Goal: Transaction & Acquisition: Book appointment/travel/reservation

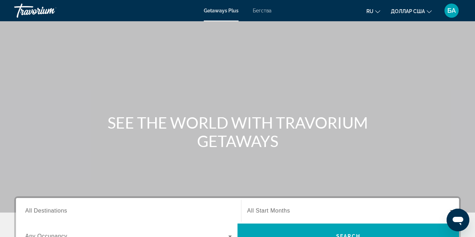
click at [225, 12] on font "Getaways Plus" at bounding box center [221, 11] width 35 height 6
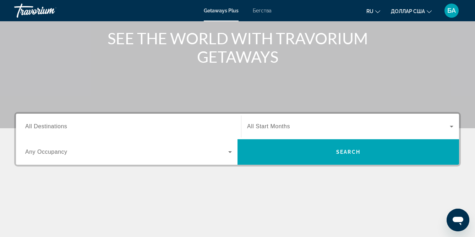
scroll to position [85, 0]
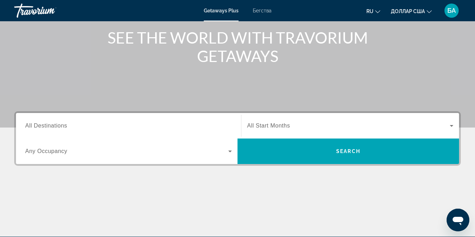
click at [63, 126] on span "All Destinations" at bounding box center [46, 126] width 42 height 6
click at [63, 126] on input "Destination All Destinations" at bounding box center [128, 126] width 206 height 9
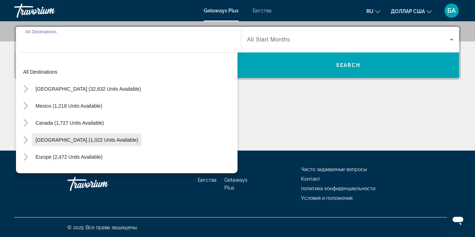
scroll to position [172, 0]
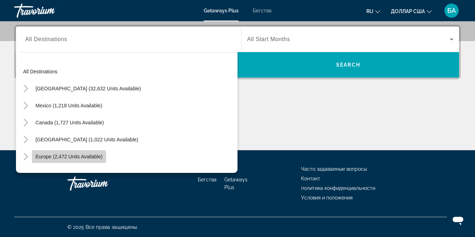
click at [66, 163] on span "Виджет поиска" at bounding box center [69, 156] width 74 height 17
type input "**********"
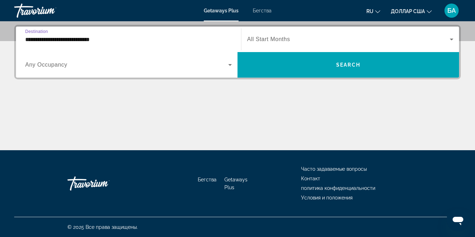
click at [93, 40] on input "**********" at bounding box center [128, 39] width 206 height 9
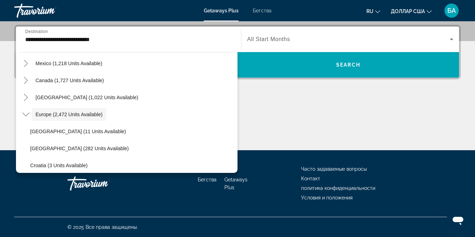
click at [249, 38] on span "All Start Months" at bounding box center [268, 39] width 43 height 6
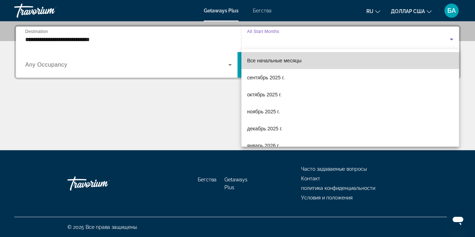
click at [259, 62] on font "Все начальные месяцы" at bounding box center [274, 61] width 54 height 6
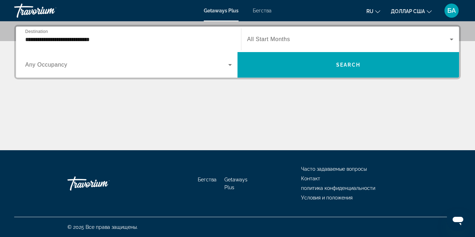
click at [146, 72] on div "Виджет поиска" at bounding box center [128, 65] width 206 height 20
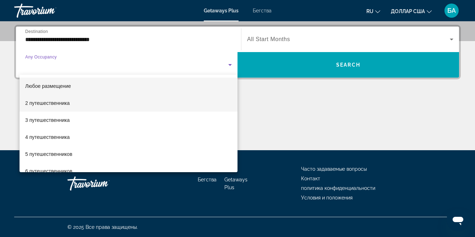
click at [96, 100] on mat-option "2 путешественника" at bounding box center [129, 103] width 218 height 17
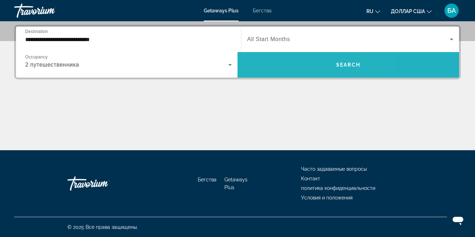
click at [247, 73] on span "Виджет поиска" at bounding box center [347, 65] width 221 height 26
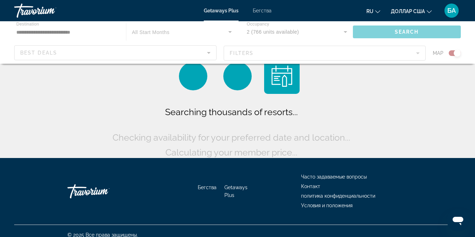
click at [64, 31] on div "Основное содержание" at bounding box center [237, 42] width 475 height 43
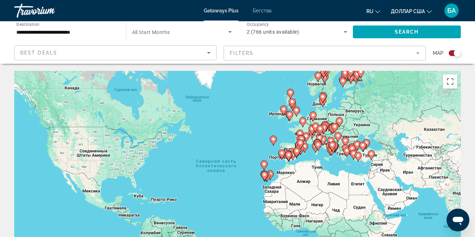
click at [64, 31] on input "**********" at bounding box center [66, 32] width 100 height 9
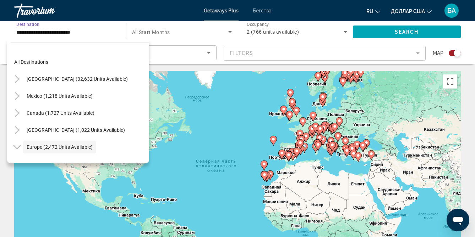
scroll to position [42, 0]
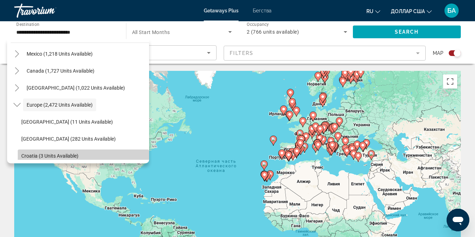
click at [47, 154] on span "Croatia (3 units available)" at bounding box center [49, 156] width 57 height 6
type input "**********"
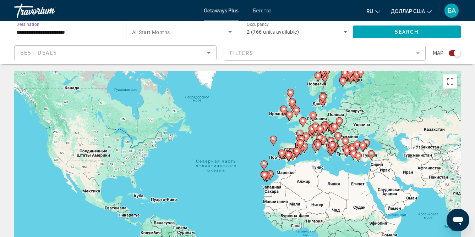
click at [100, 56] on div "Best Deals" at bounding box center [113, 53] width 187 height 9
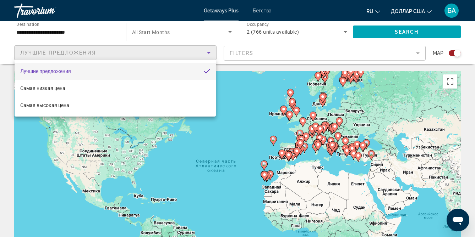
click at [100, 56] on div at bounding box center [237, 118] width 475 height 237
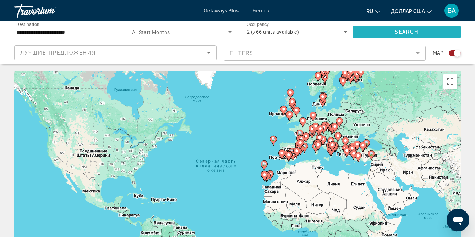
click at [403, 29] on span "Search" at bounding box center [406, 32] width 24 height 6
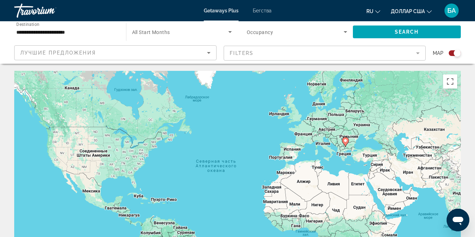
click at [264, 12] on font "Бегства" at bounding box center [262, 11] width 19 height 6
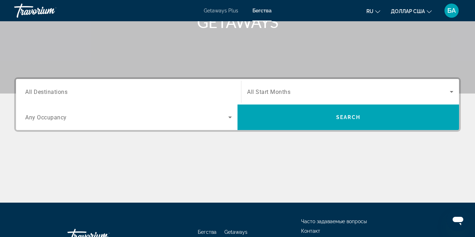
scroll to position [122, 0]
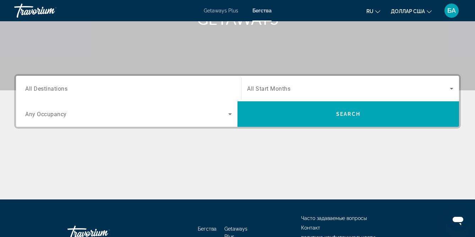
click at [36, 92] on span "All Destinations" at bounding box center [46, 88] width 42 height 7
click at [36, 92] on input "Destination All Destinations" at bounding box center [128, 89] width 206 height 9
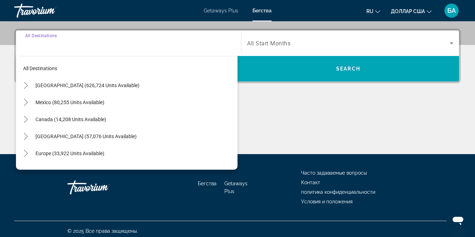
scroll to position [172, 0]
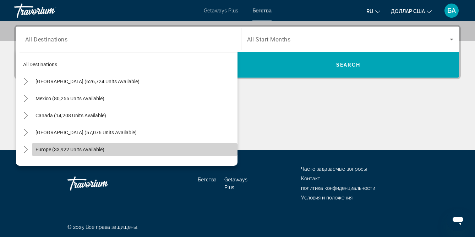
click at [42, 152] on span "Europe (33,922 units available)" at bounding box center [69, 150] width 69 height 6
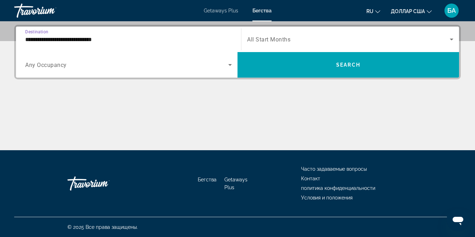
click at [126, 67] on span "Search widget" at bounding box center [126, 65] width 203 height 9
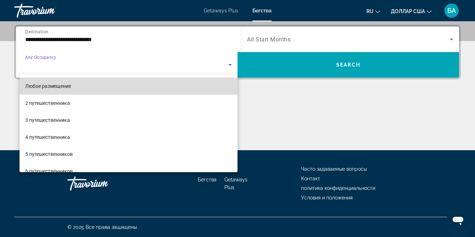
click at [95, 83] on mat-option "Любое размещение" at bounding box center [129, 86] width 218 height 17
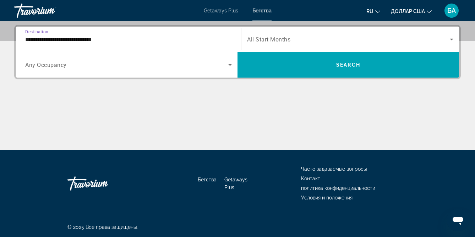
click at [111, 40] on input "**********" at bounding box center [128, 39] width 206 height 9
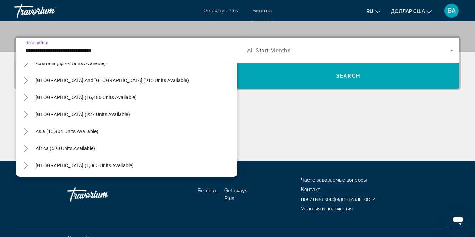
scroll to position [541, 0]
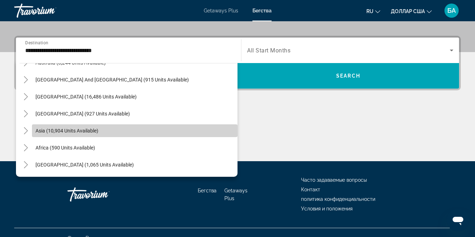
click at [46, 134] on span "Search widget" at bounding box center [134, 130] width 205 height 17
type input "**********"
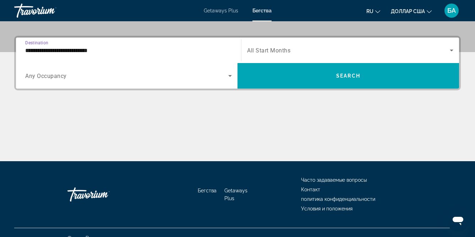
scroll to position [172, 0]
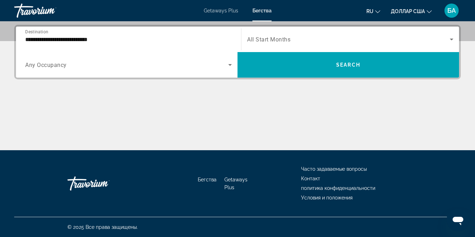
click at [68, 70] on div "Search widget" at bounding box center [128, 65] width 206 height 20
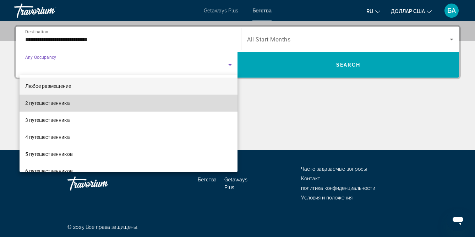
click at [51, 103] on font "2 путешественника" at bounding box center [47, 103] width 45 height 6
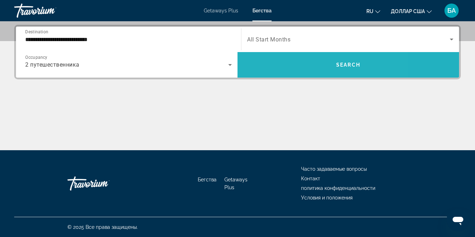
click at [298, 61] on span "Search widget" at bounding box center [347, 64] width 221 height 17
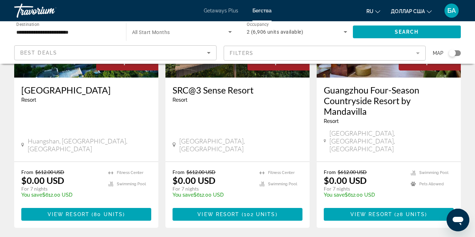
scroll to position [894, 0]
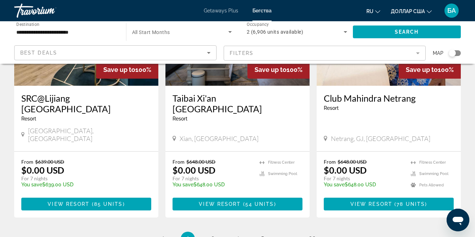
scroll to position [912, 0]
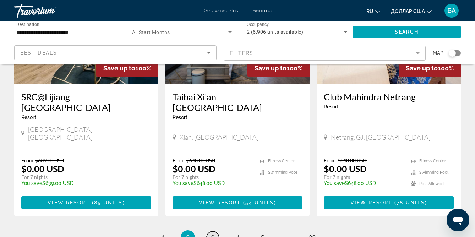
click at [213, 234] on span "3" at bounding box center [213, 238] width 4 height 8
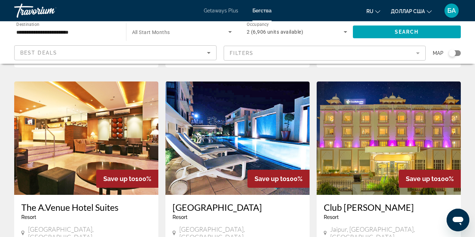
scroll to position [273, 0]
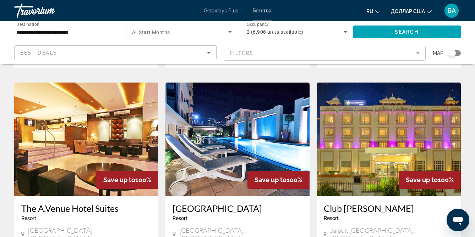
click at [242, 128] on img "Основное содержание" at bounding box center [237, 140] width 144 height 114
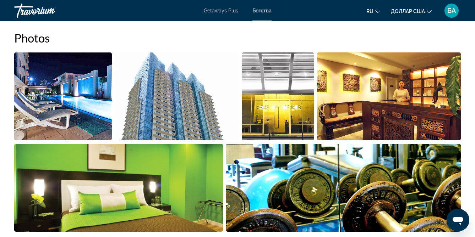
scroll to position [464, 0]
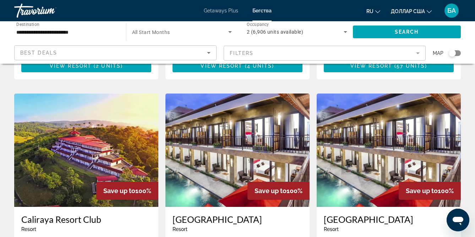
scroll to position [509, 0]
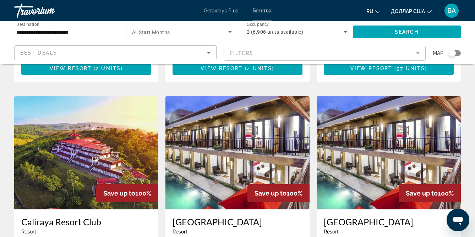
click at [220, 105] on img "Основное содержание" at bounding box center [237, 153] width 144 height 114
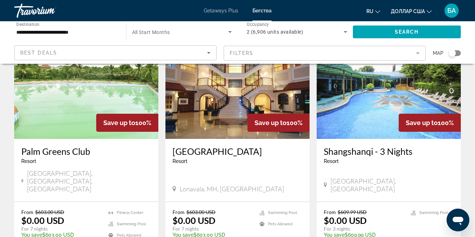
scroll to position [43, 0]
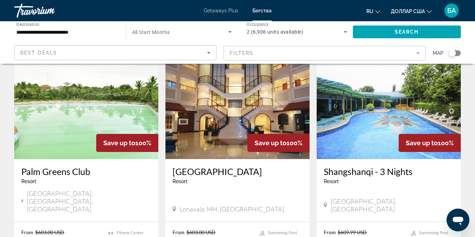
click at [235, 108] on img "Основное содержание" at bounding box center [237, 103] width 144 height 114
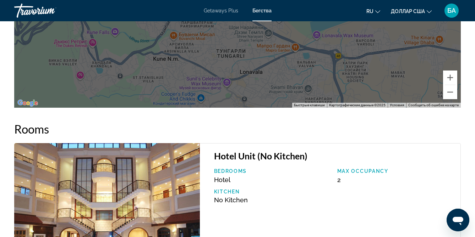
scroll to position [1174, 0]
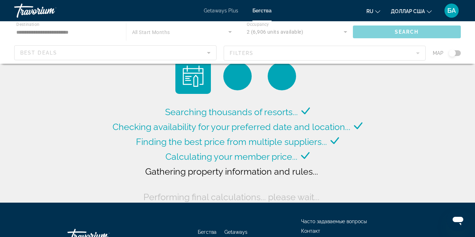
click at [313, 52] on div "Основное содержание" at bounding box center [237, 42] width 475 height 43
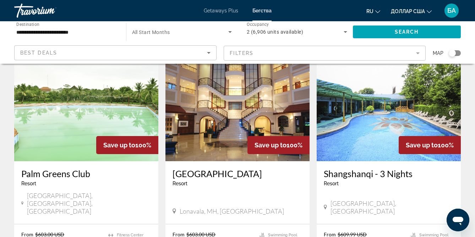
scroll to position [42, 0]
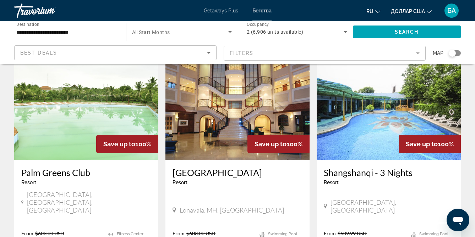
click at [61, 100] on img "Основное содержание" at bounding box center [86, 104] width 144 height 114
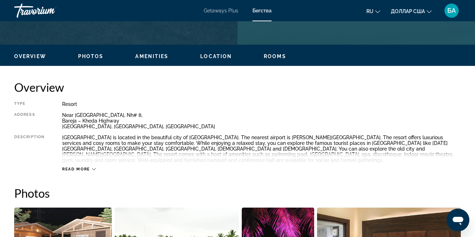
scroll to position [312, 0]
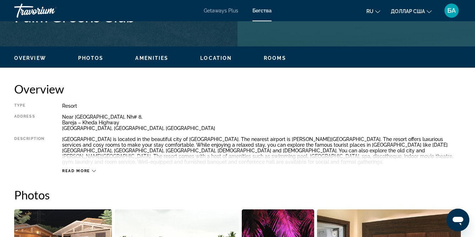
click at [95, 170] on icon "Основное содержание" at bounding box center [94, 171] width 4 height 2
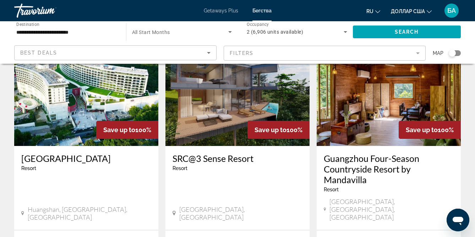
scroll to position [827, 0]
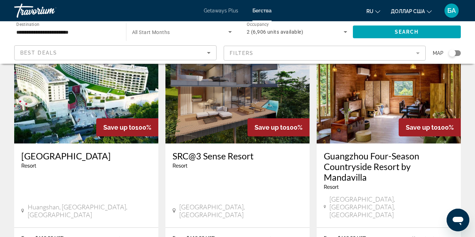
click at [369, 99] on img "Основное содержание" at bounding box center [388, 87] width 144 height 114
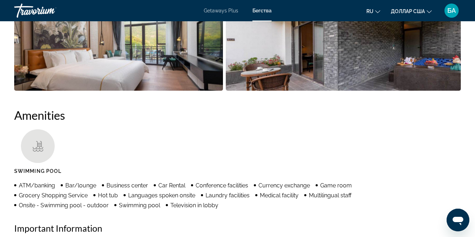
scroll to position [620, 0]
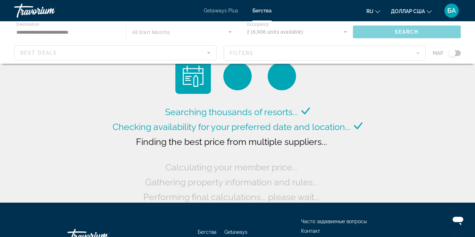
click at [65, 29] on div "Основное содержание" at bounding box center [237, 42] width 475 height 43
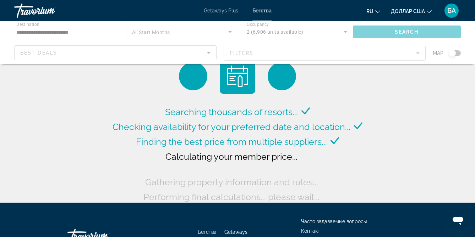
click at [67, 33] on div "Основное содержание" at bounding box center [237, 42] width 475 height 43
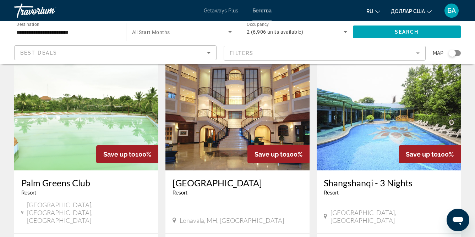
scroll to position [30, 0]
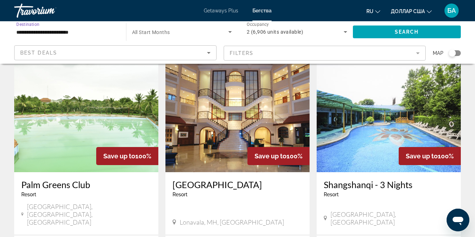
click at [72, 30] on input "**********" at bounding box center [66, 32] width 100 height 9
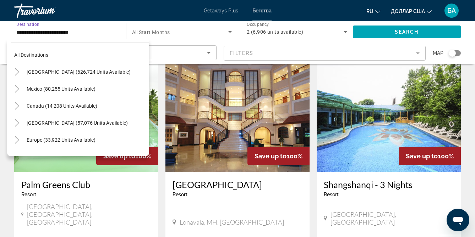
scroll to position [127, 0]
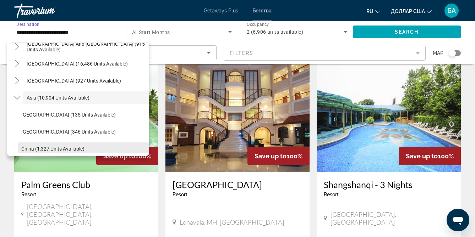
click at [54, 149] on span "China (1,327 units available)" at bounding box center [52, 149] width 63 height 6
type input "**********"
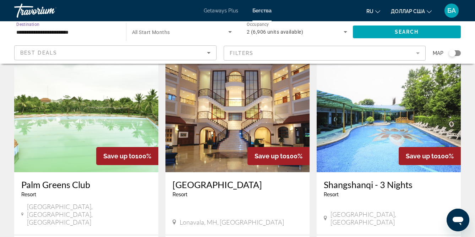
click at [169, 32] on span "All Start Months" at bounding box center [151, 32] width 38 height 6
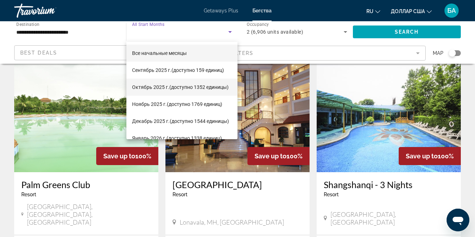
click at [157, 88] on font "Октябрь 2025 г." at bounding box center [150, 87] width 37 height 6
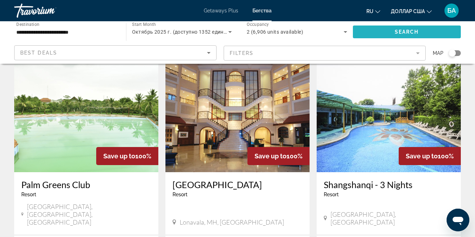
click at [390, 30] on span "Search widget" at bounding box center [407, 31] width 108 height 17
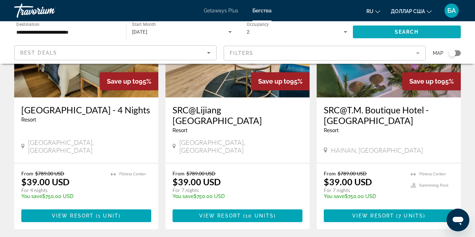
scroll to position [629, 0]
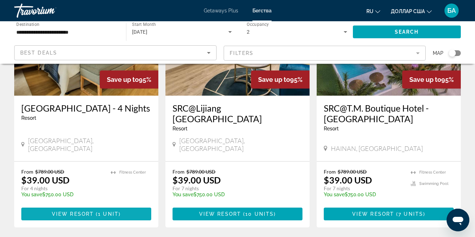
click at [90, 211] on span "View Resort" at bounding box center [73, 214] width 42 height 6
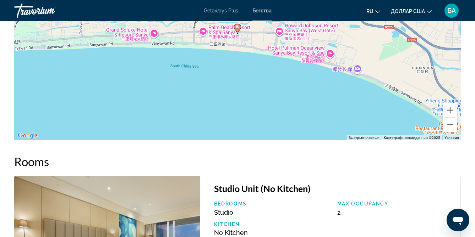
scroll to position [984, 0]
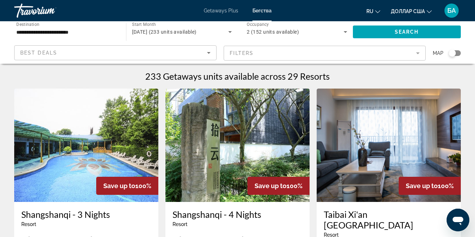
scroll to position [28, 0]
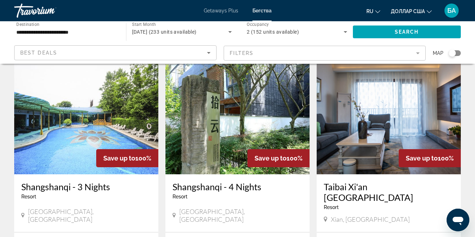
click at [377, 168] on img "Основное содержание" at bounding box center [388, 118] width 144 height 114
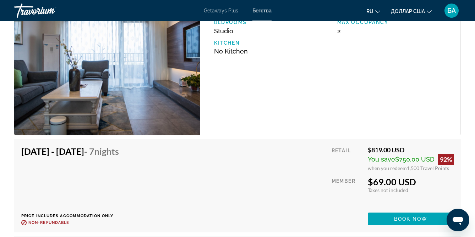
scroll to position [1677, 0]
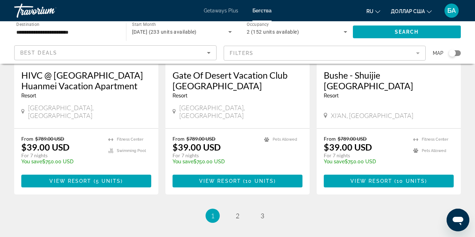
scroll to position [963, 0]
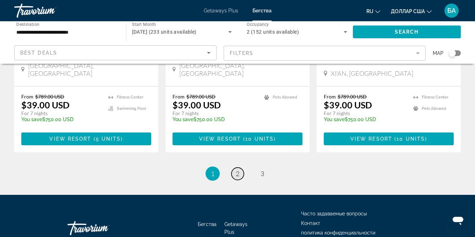
click at [236, 170] on span "2" at bounding box center [238, 174] width 4 height 8
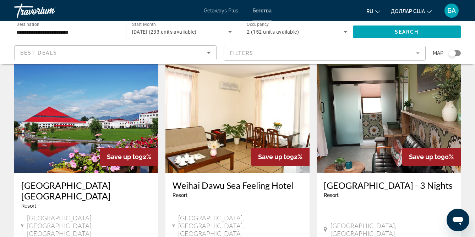
scroll to position [550, 0]
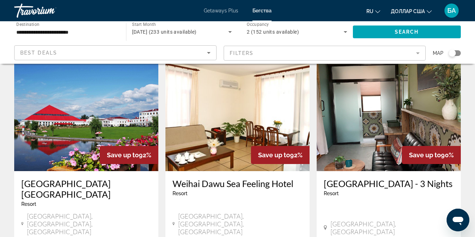
click at [56, 178] on h3 "[GEOGRAPHIC_DATA] [GEOGRAPHIC_DATA]" at bounding box center [86, 188] width 130 height 21
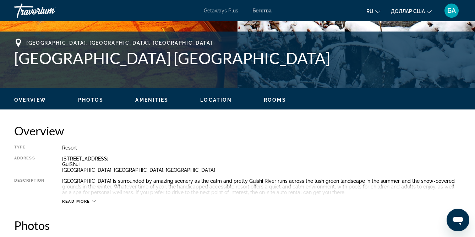
scroll to position [272, 0]
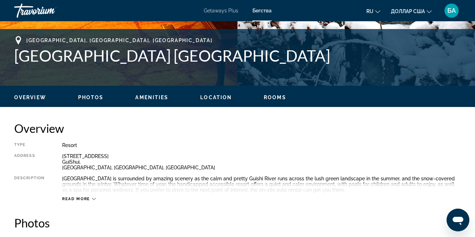
click at [93, 199] on icon "Основное содержание" at bounding box center [94, 199] width 4 height 2
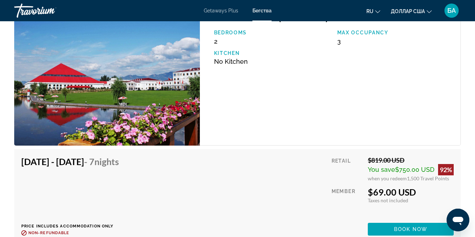
scroll to position [1350, 0]
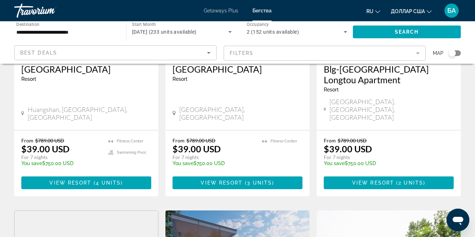
scroll to position [150, 0]
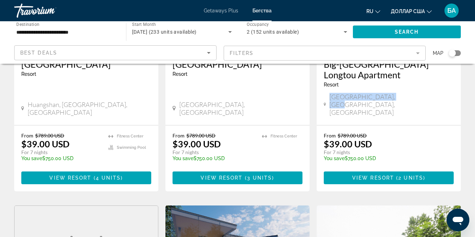
drag, startPoint x: 332, startPoint y: 85, endPoint x: 393, endPoint y: 87, distance: 60.3
click at [393, 93] on div "[GEOGRAPHIC_DATA], [GEOGRAPHIC_DATA], [GEOGRAPHIC_DATA]" at bounding box center [388, 104] width 130 height 23
copy span "[GEOGRAPHIC_DATA], [GEOGRAPHIC_DATA], [GEOGRAPHIC_DATA]"
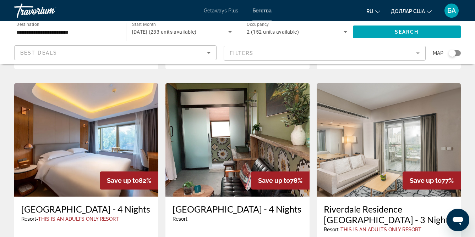
scroll to position [791, 0]
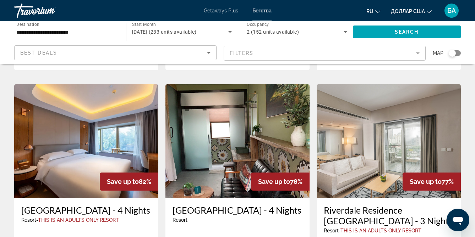
click at [358, 100] on img "Основное содержание" at bounding box center [388, 141] width 144 height 114
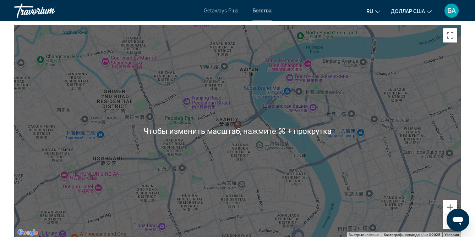
scroll to position [1016, 0]
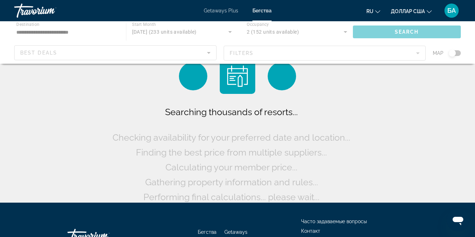
click at [68, 28] on div "Основное содержание" at bounding box center [237, 42] width 475 height 43
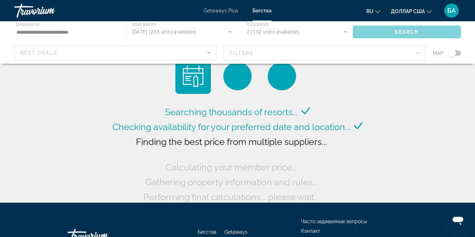
click at [68, 33] on div "Основное содержание" at bounding box center [237, 42] width 475 height 43
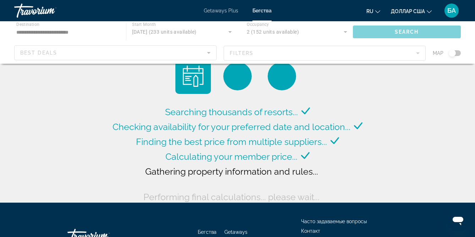
click at [82, 33] on div "Основное содержание" at bounding box center [237, 42] width 475 height 43
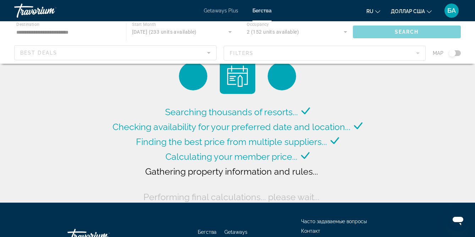
click at [82, 33] on div "Основное содержание" at bounding box center [237, 42] width 475 height 43
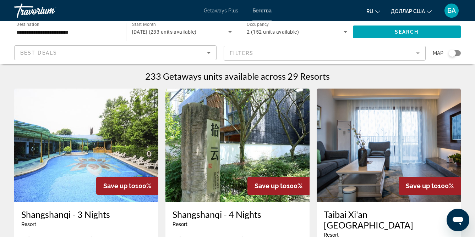
click at [82, 31] on input "**********" at bounding box center [66, 32] width 100 height 9
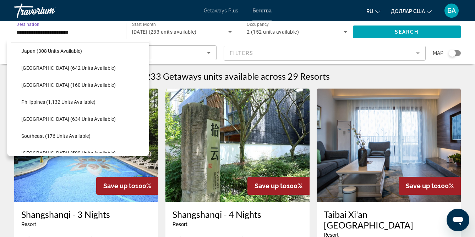
scroll to position [284, 0]
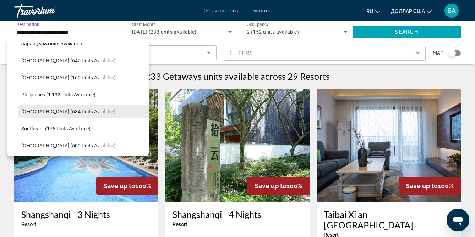
click at [52, 114] on span "[GEOGRAPHIC_DATA] (634 units available)" at bounding box center [68, 112] width 94 height 6
type input "**********"
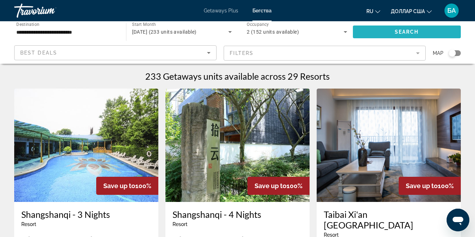
click at [371, 33] on span "Search widget" at bounding box center [407, 31] width 108 height 17
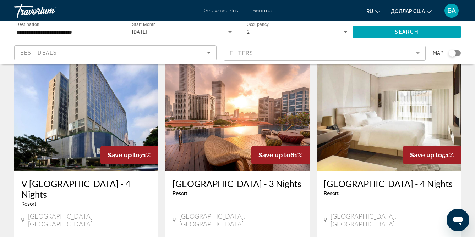
scroll to position [311, 0]
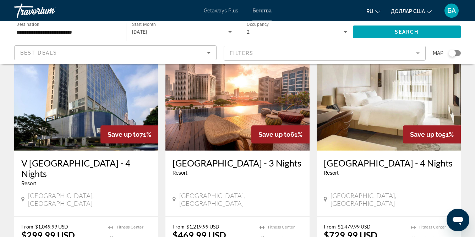
click at [216, 126] on img "Основное содержание" at bounding box center [237, 94] width 144 height 114
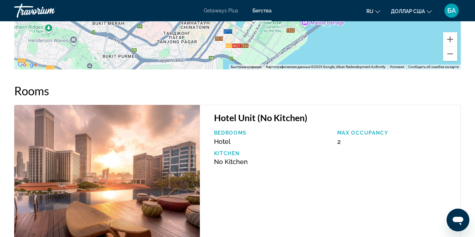
scroll to position [1215, 0]
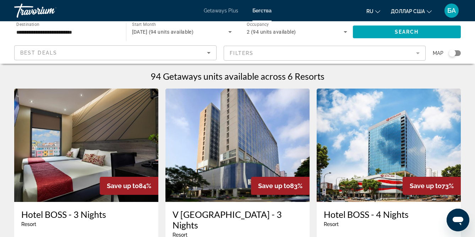
click at [99, 34] on input "**********" at bounding box center [66, 32] width 100 height 9
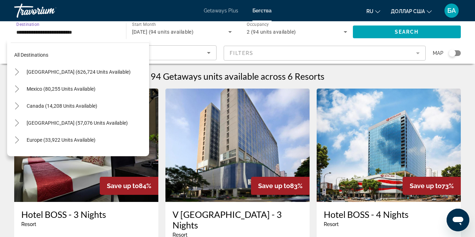
scroll to position [298, 0]
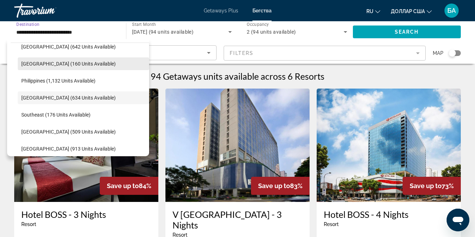
click at [68, 64] on span "[GEOGRAPHIC_DATA] (160 units available)" at bounding box center [68, 64] width 94 height 6
type input "**********"
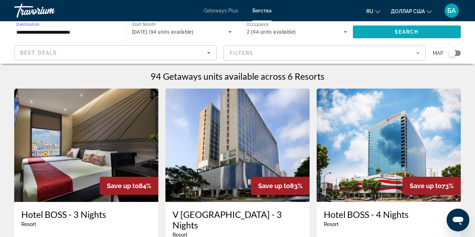
click at [371, 32] on span "Search widget" at bounding box center [407, 31] width 108 height 17
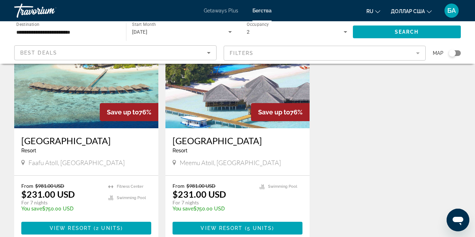
scroll to position [73, 0]
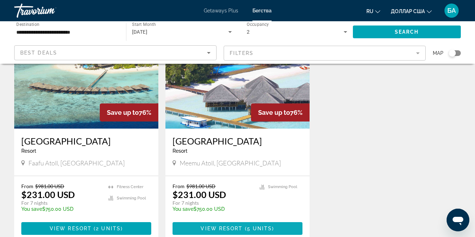
click at [213, 228] on span "View Resort" at bounding box center [221, 229] width 42 height 6
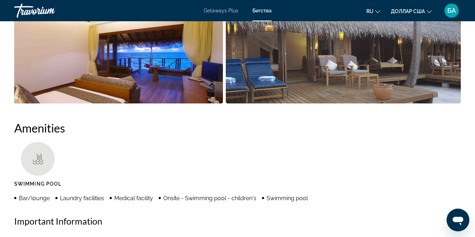
scroll to position [580, 0]
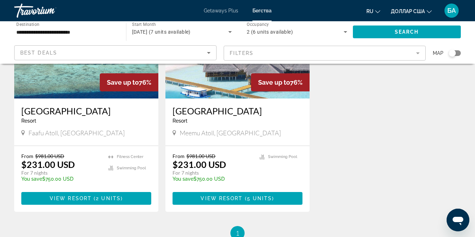
scroll to position [106, 0]
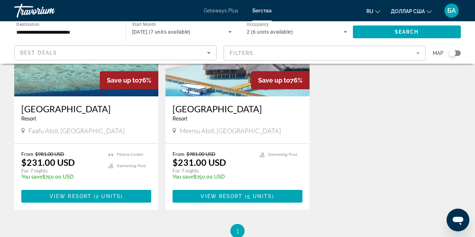
click at [37, 34] on input "**********" at bounding box center [66, 32] width 100 height 9
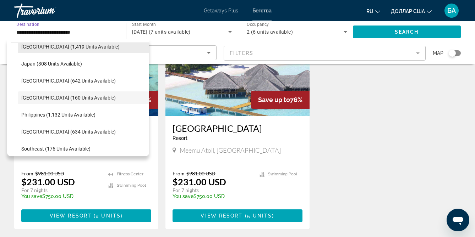
scroll to position [75, 0]
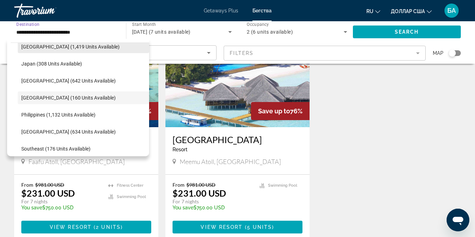
click at [44, 45] on span "[GEOGRAPHIC_DATA] (1,419 units available)" at bounding box center [70, 47] width 98 height 6
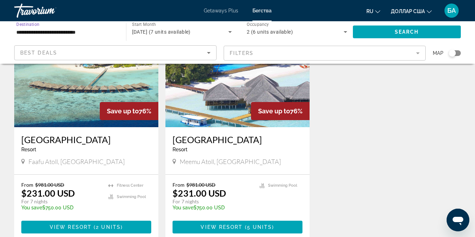
click at [48, 32] on input "**********" at bounding box center [66, 32] width 100 height 9
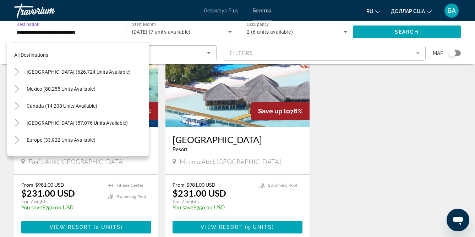
scroll to position [212, 0]
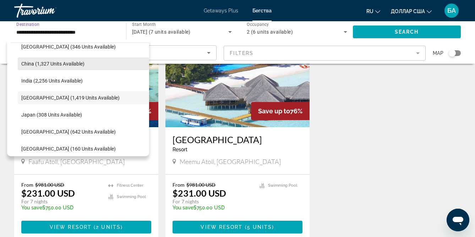
click at [36, 61] on span "China (1,327 units available)" at bounding box center [52, 64] width 63 height 6
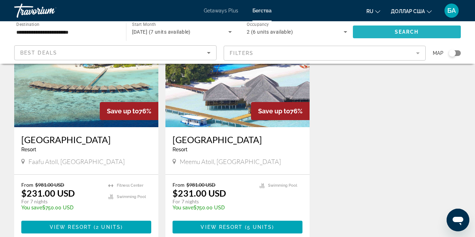
click at [359, 34] on span "Search widget" at bounding box center [407, 31] width 108 height 17
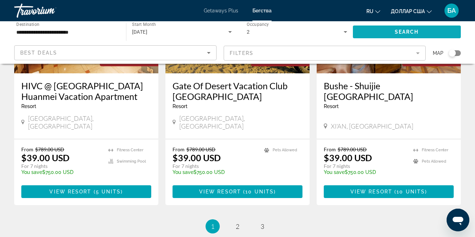
scroll to position [918, 0]
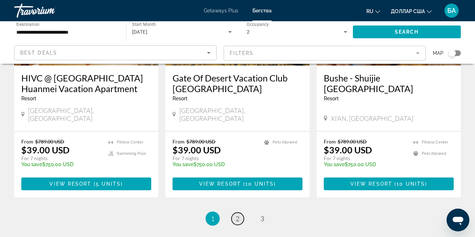
click at [234, 213] on link "page 2" at bounding box center [237, 219] width 12 height 12
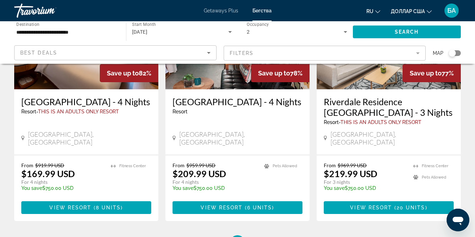
scroll to position [899, 0]
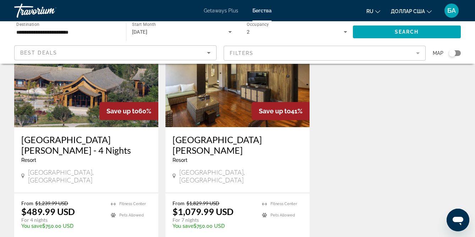
scroll to position [338, 0]
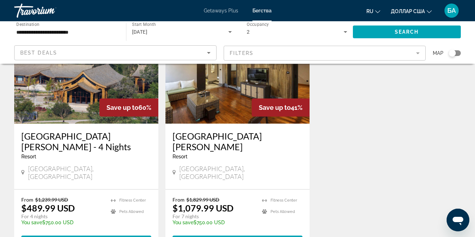
click at [81, 53] on div "Best Deals" at bounding box center [113, 53] width 187 height 9
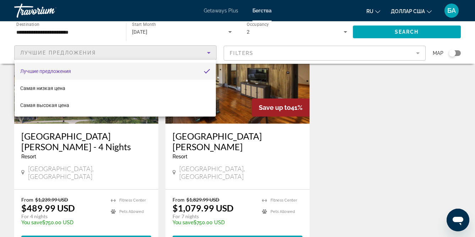
click at [298, 49] on div at bounding box center [237, 118] width 475 height 237
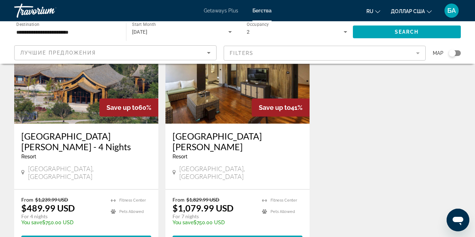
click at [298, 53] on mat-form-field "Filters" at bounding box center [324, 53] width 202 height 15
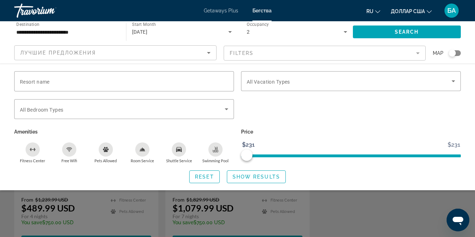
click at [55, 39] on div "**********" at bounding box center [66, 32] width 100 height 20
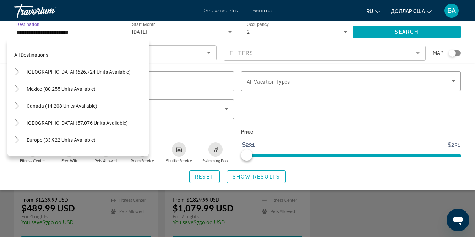
scroll to position [178, 0]
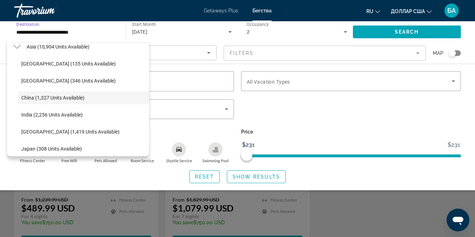
click at [65, 32] on input "**********" at bounding box center [66, 32] width 100 height 9
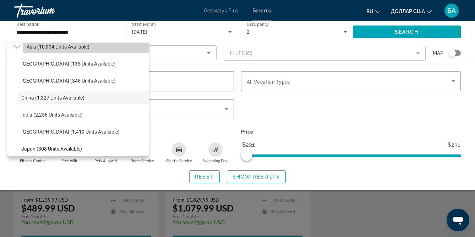
click at [95, 51] on span "Search widget" at bounding box center [86, 46] width 126 height 17
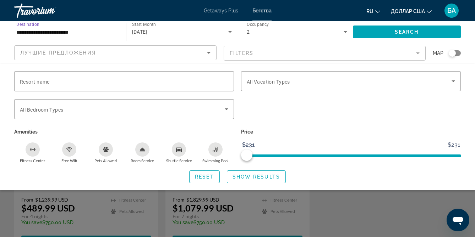
click at [61, 33] on input "**********" at bounding box center [66, 32] width 100 height 9
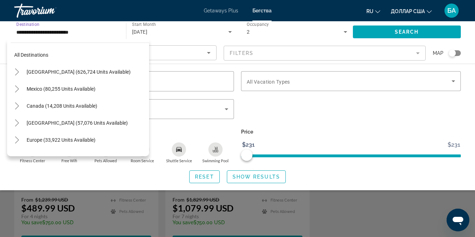
scroll to position [127, 0]
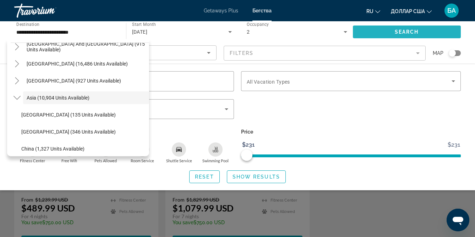
click at [411, 34] on span "Search" at bounding box center [406, 32] width 24 height 6
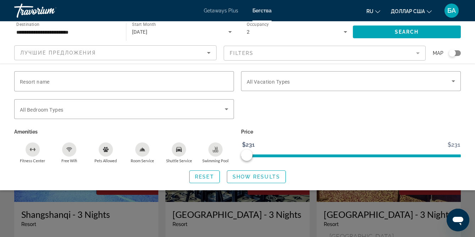
click at [342, 12] on div "ru English Español Français Italiano Português русский доллар [GEOGRAPHIC_DATA]…" at bounding box center [369, 10] width 182 height 15
click at [363, 33] on span "Search widget" at bounding box center [407, 31] width 108 height 17
click at [210, 178] on span "Reset" at bounding box center [204, 177] width 19 height 6
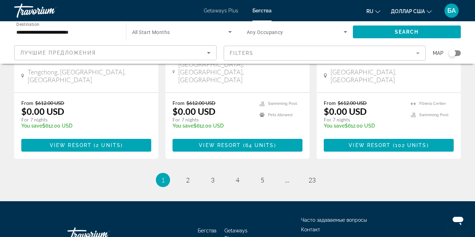
scroll to position [943, 0]
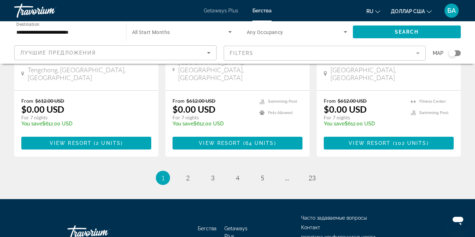
click at [58, 29] on input "**********" at bounding box center [66, 32] width 100 height 9
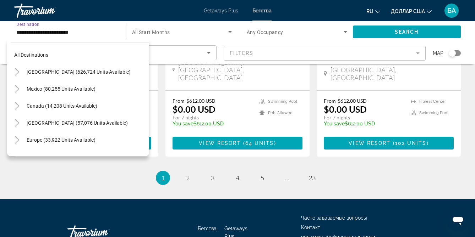
scroll to position [127, 0]
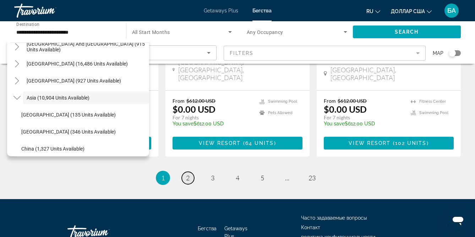
click at [189, 172] on link "page 2" at bounding box center [188, 178] width 12 height 12
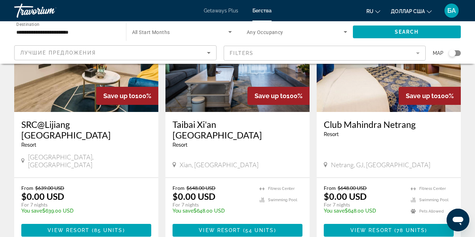
scroll to position [886, 0]
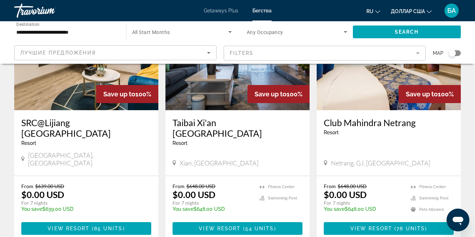
click at [56, 33] on input "**********" at bounding box center [66, 32] width 100 height 9
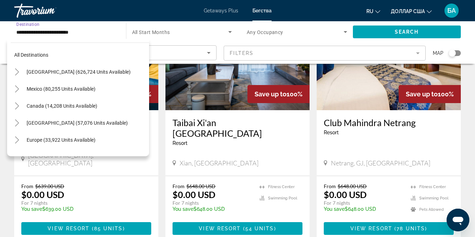
scroll to position [127, 0]
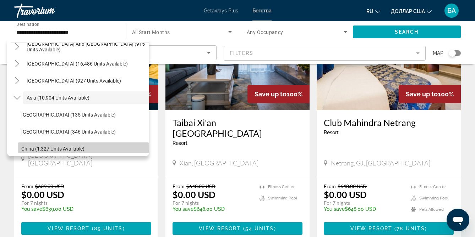
click at [34, 147] on span "China (1,327 units available)" at bounding box center [52, 149] width 63 height 6
type input "**********"
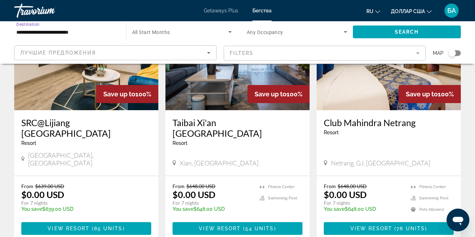
click at [230, 32] on icon "Search widget" at bounding box center [230, 32] width 4 height 2
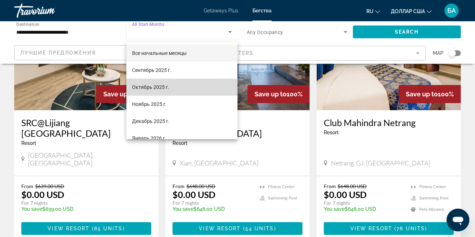
click at [168, 85] on mat-option "Октябрь 2025 г." at bounding box center [181, 87] width 111 height 17
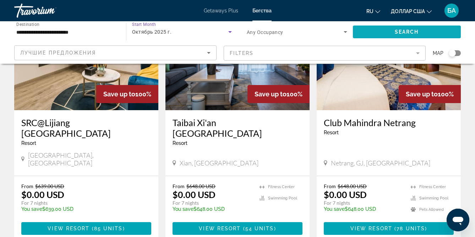
click at [364, 33] on span "Search widget" at bounding box center [407, 31] width 108 height 17
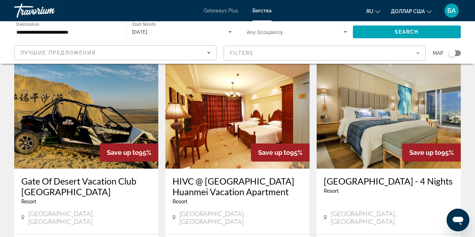
scroll to position [556, 0]
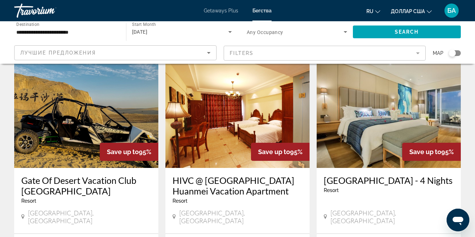
click at [355, 121] on img "Основное содержание" at bounding box center [388, 112] width 144 height 114
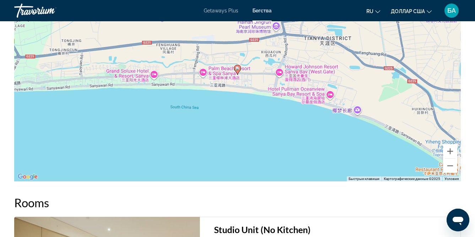
scroll to position [978, 0]
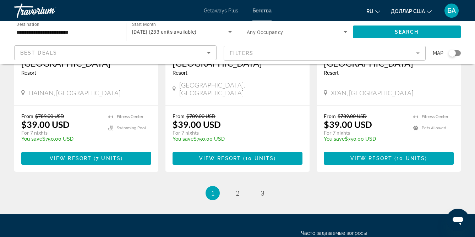
scroll to position [945, 0]
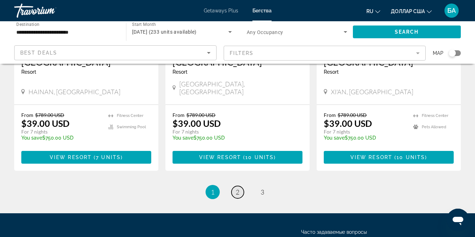
click at [237, 188] on span "2" at bounding box center [238, 192] width 4 height 8
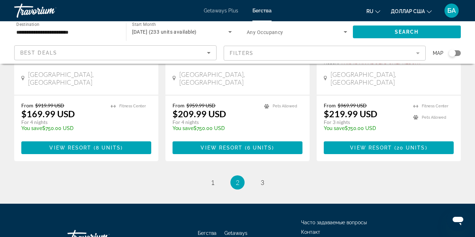
scroll to position [964, 0]
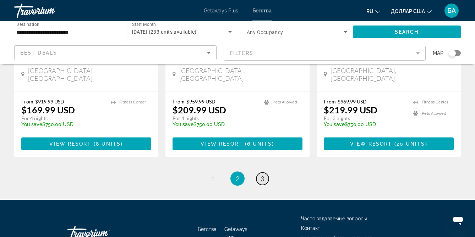
click at [263, 175] on span "3" at bounding box center [262, 179] width 4 height 8
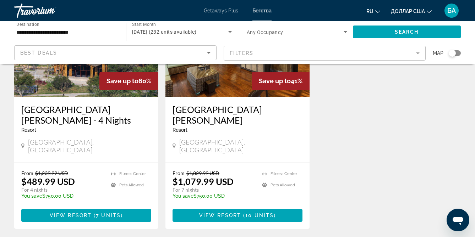
scroll to position [366, 0]
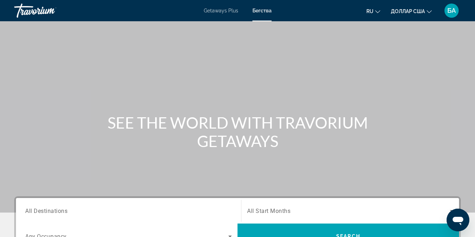
click at [261, 10] on font "Бегства" at bounding box center [261, 11] width 19 height 6
click at [214, 10] on font "Getaways Plus" at bounding box center [221, 11] width 34 height 6
click at [214, 10] on font "Getaways Plus" at bounding box center [221, 11] width 35 height 6
click at [60, 213] on span "All Destinations" at bounding box center [46, 210] width 42 height 7
click at [60, 213] on input "Destination All Destinations" at bounding box center [128, 211] width 206 height 9
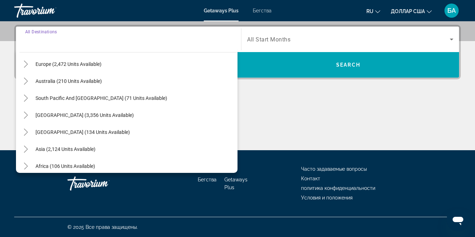
scroll to position [115, 0]
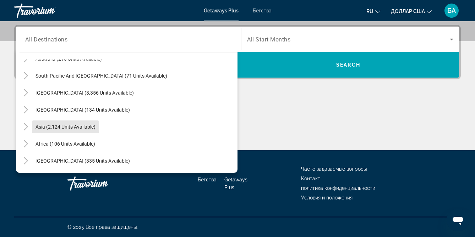
click at [91, 126] on span "Asia (2,124 units available)" at bounding box center [65, 127] width 60 height 6
type input "**********"
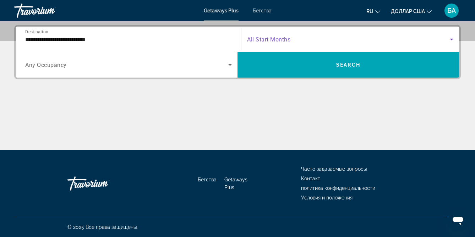
click at [312, 37] on span "Search widget" at bounding box center [348, 39] width 203 height 9
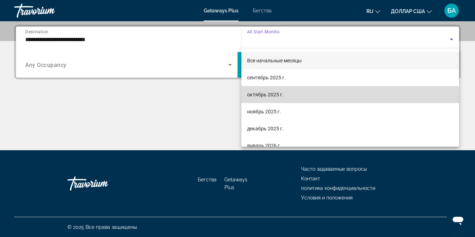
click at [267, 96] on font "октябрь 2025 г." at bounding box center [265, 95] width 37 height 6
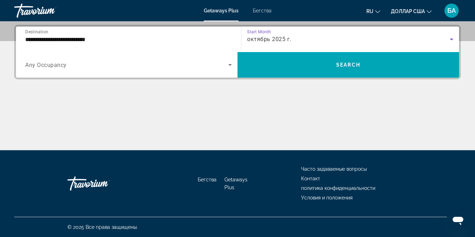
click at [229, 63] on icon "Search widget" at bounding box center [230, 65] width 9 height 9
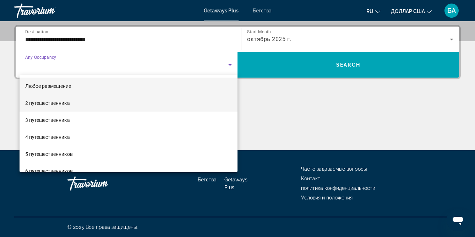
click at [143, 100] on mat-option "2 путешественника" at bounding box center [129, 103] width 218 height 17
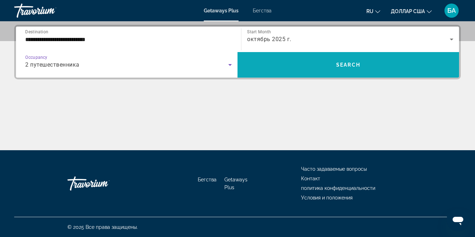
click at [332, 68] on span "Search widget" at bounding box center [347, 64] width 221 height 17
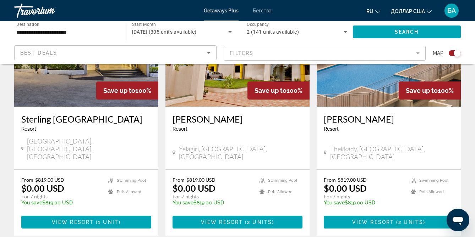
scroll to position [315, 0]
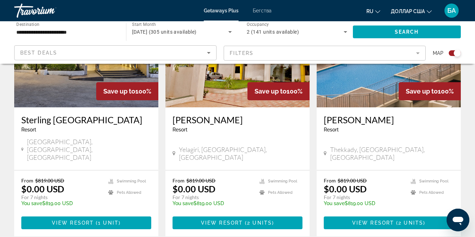
click at [91, 30] on input "**********" at bounding box center [66, 32] width 100 height 9
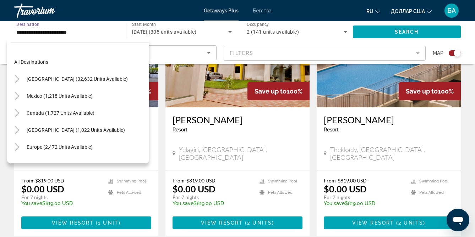
scroll to position [127, 0]
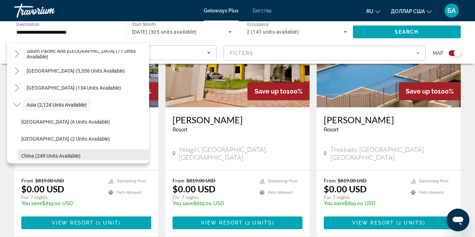
click at [61, 157] on span "China (249 units available)" at bounding box center [50, 156] width 59 height 6
type input "**********"
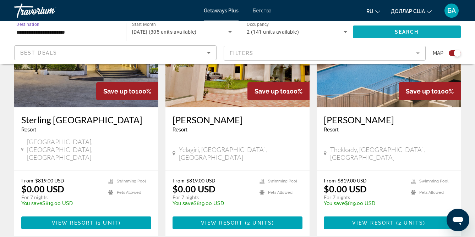
click at [399, 33] on span "Search" at bounding box center [406, 32] width 24 height 6
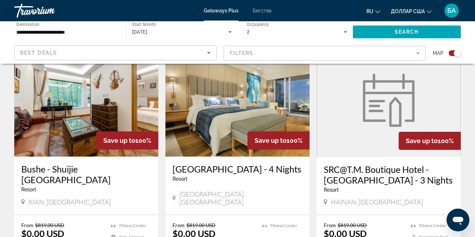
scroll to position [538, 0]
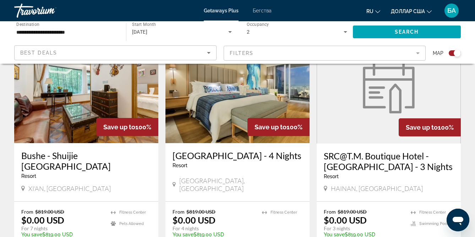
click at [219, 150] on h3 "[GEOGRAPHIC_DATA] - 4 Nights" at bounding box center [237, 155] width 130 height 11
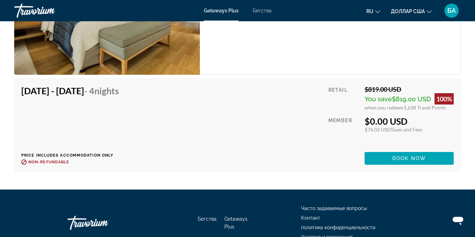
scroll to position [1302, 0]
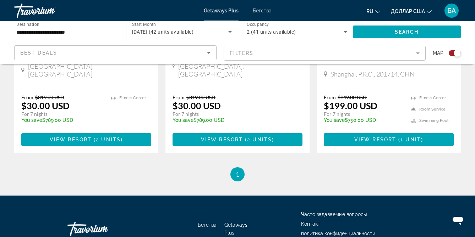
scroll to position [1194, 0]
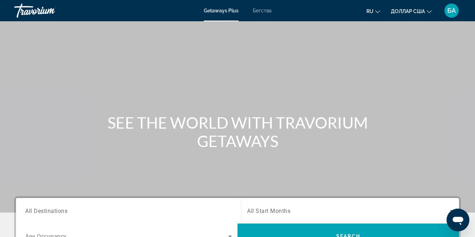
click at [81, 209] on input "Destination All Destinations" at bounding box center [128, 211] width 206 height 9
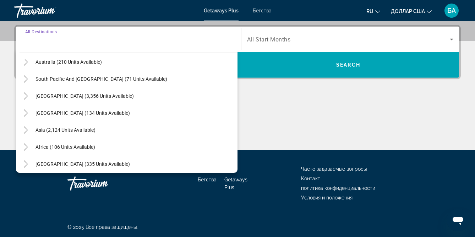
scroll to position [115, 0]
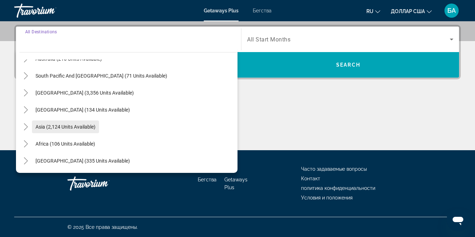
click at [84, 129] on span "Asia (2,124 units available)" at bounding box center [65, 127] width 60 height 6
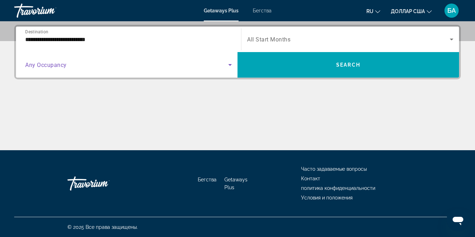
click at [88, 65] on span "Search widget" at bounding box center [126, 65] width 203 height 9
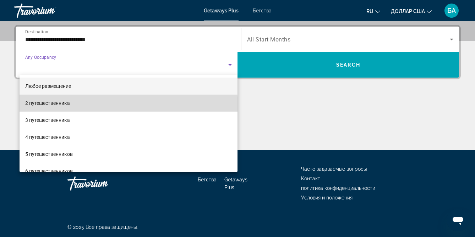
click at [75, 107] on mat-option "2 путешественника" at bounding box center [129, 103] width 218 height 17
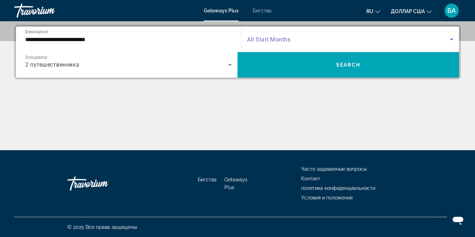
click at [294, 38] on span "Search widget" at bounding box center [348, 39] width 203 height 9
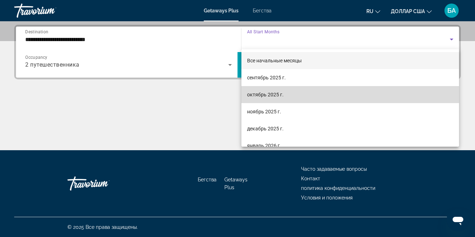
click at [261, 96] on font "октябрь 2025 г." at bounding box center [265, 95] width 37 height 6
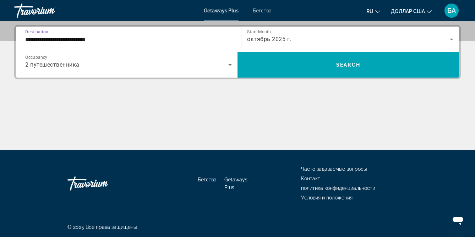
click at [124, 39] on input "**********" at bounding box center [128, 39] width 206 height 9
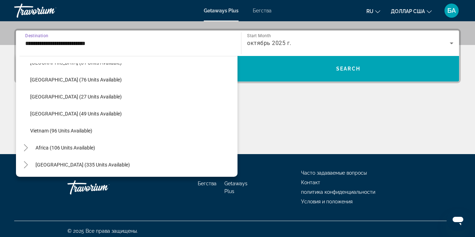
scroll to position [172, 0]
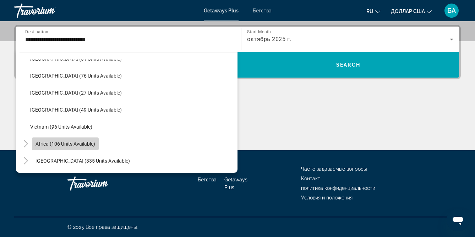
click at [54, 147] on span "Search widget" at bounding box center [65, 143] width 67 height 17
type input "**********"
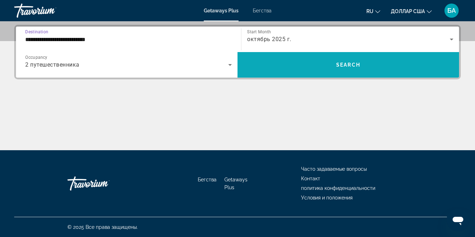
click at [293, 59] on span "Search widget" at bounding box center [347, 64] width 221 height 17
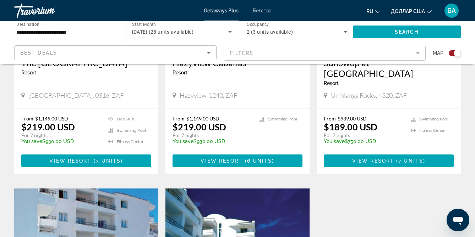
scroll to position [369, 0]
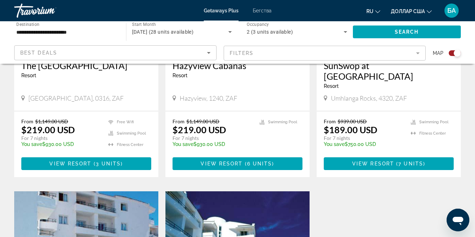
click at [41, 31] on input "**********" at bounding box center [66, 32] width 100 height 9
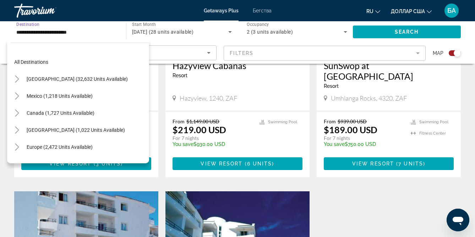
scroll to position [144, 0]
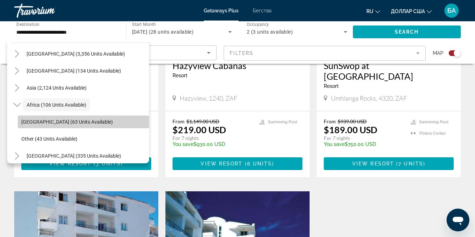
click at [47, 122] on span "[GEOGRAPHIC_DATA] (63 units available)" at bounding box center [67, 122] width 92 height 6
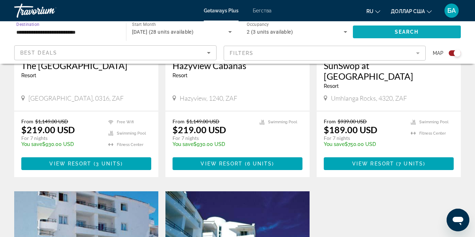
click at [374, 34] on span "Search widget" at bounding box center [407, 31] width 108 height 17
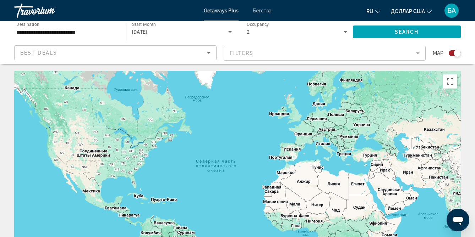
click at [76, 27] on div "**********" at bounding box center [66, 32] width 100 height 20
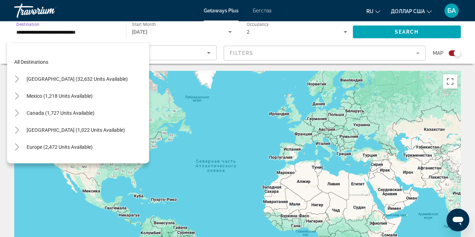
scroll to position [149, 0]
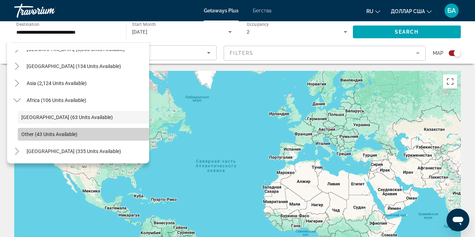
click at [33, 132] on span "Other (43 units available)" at bounding box center [49, 135] width 56 height 6
type input "**********"
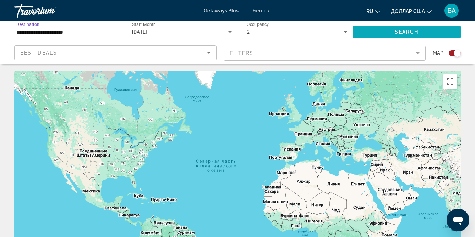
click at [401, 32] on span "Search" at bounding box center [406, 32] width 24 height 6
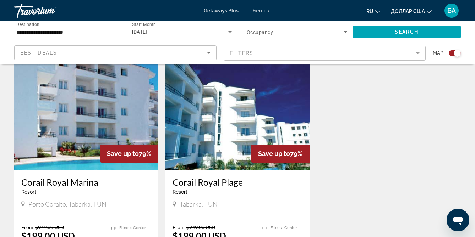
scroll to position [253, 0]
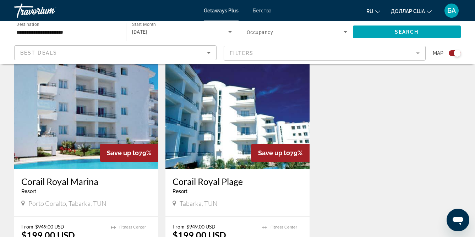
click at [82, 127] on img "Основное содержание" at bounding box center [86, 113] width 144 height 114
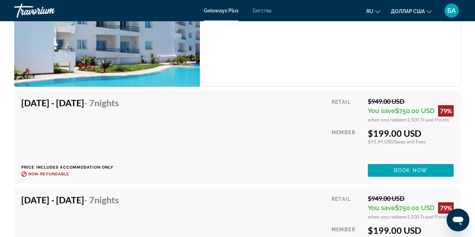
scroll to position [1211, 0]
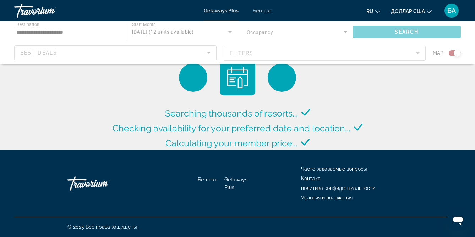
click at [85, 35] on div "Основное содержание" at bounding box center [237, 42] width 475 height 43
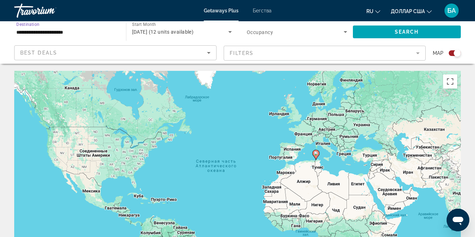
click at [76, 33] on input "**********" at bounding box center [66, 32] width 100 height 9
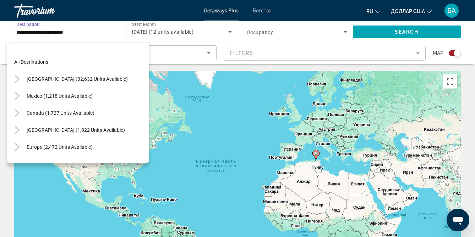
scroll to position [149, 0]
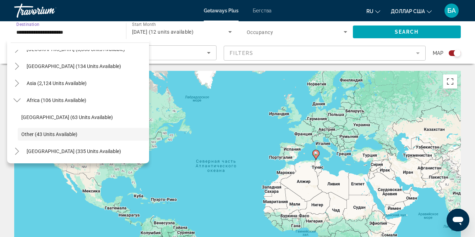
click at [356, 188] on div "Чтобы активировать перетаскивание с помощью клавиатуры, нажмите Alt + Ввод. Пос…" at bounding box center [237, 177] width 446 height 213
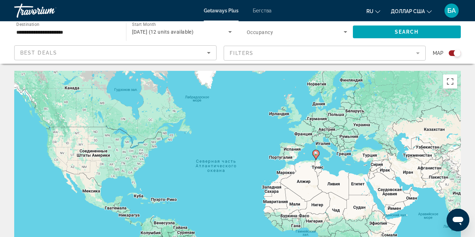
click at [356, 188] on div "Чтобы активировать перетаскивание с помощью клавиатуры, нажмите Alt + Ввод. Пос…" at bounding box center [237, 177] width 446 height 213
click at [356, 189] on div "Чтобы активировать перетаскивание с помощью клавиатуры, нажмите Alt + Ввод. Пос…" at bounding box center [237, 177] width 446 height 213
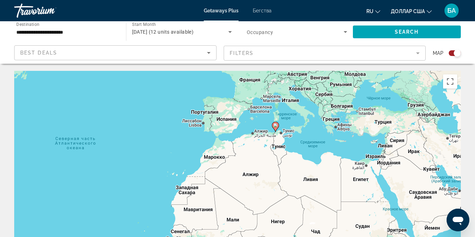
click at [355, 187] on div "Чтобы активировать перетаскивание с помощью клавиатуры, нажмите Alt + Ввод. Пос…" at bounding box center [237, 177] width 446 height 213
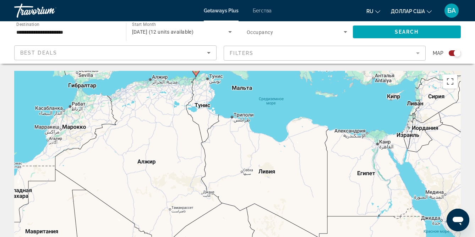
click at [83, 24] on div "**********" at bounding box center [66, 32] width 100 height 20
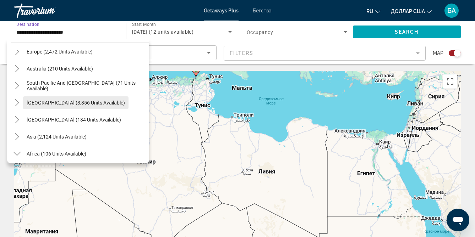
scroll to position [95, 0]
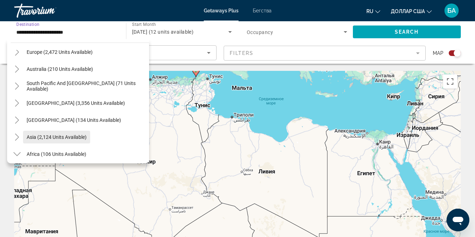
click at [36, 139] on span "Asia (2,124 units available)" at bounding box center [57, 137] width 60 height 6
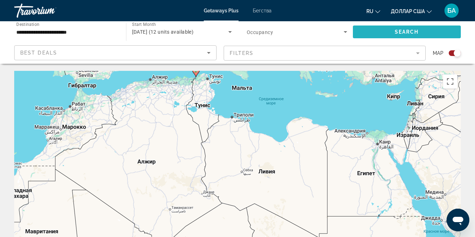
click at [384, 29] on span "Search widget" at bounding box center [407, 31] width 108 height 17
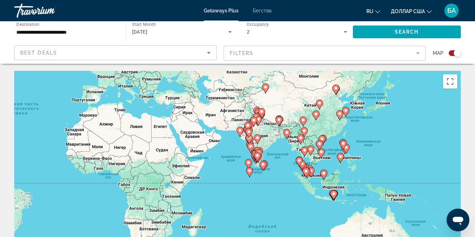
drag, startPoint x: 331, startPoint y: 156, endPoint x: 220, endPoint y: 107, distance: 121.8
click at [220, 107] on div "Чтобы активировать перетаскивание с помощью клавиатуры, нажмите Alt + Ввод. Пос…" at bounding box center [237, 177] width 446 height 213
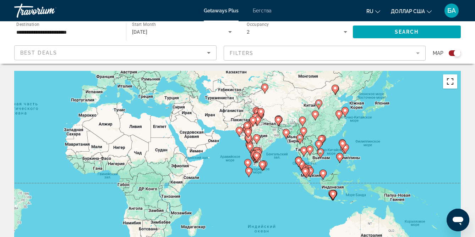
click at [450, 80] on button "Включить полноэкранный режим" at bounding box center [450, 81] width 14 height 14
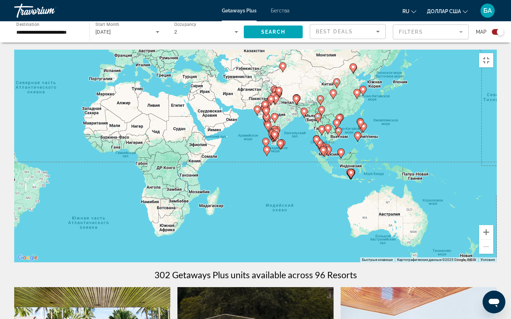
click at [250, 148] on div "Чтобы активировать перетаскивание с помощью клавиатуры, нажмите Alt + Ввод. Пос…" at bounding box center [255, 156] width 482 height 213
click at [281, 68] on image "Основное содержание" at bounding box center [283, 66] width 4 height 4
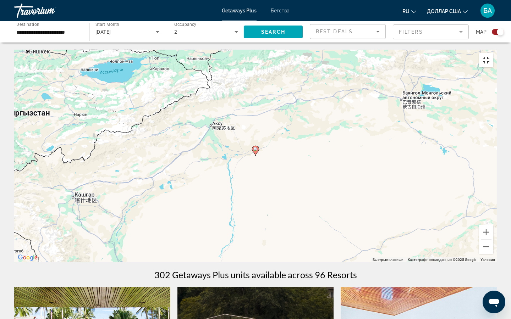
click at [474, 53] on button "Включить полноэкранный режим" at bounding box center [486, 60] width 14 height 14
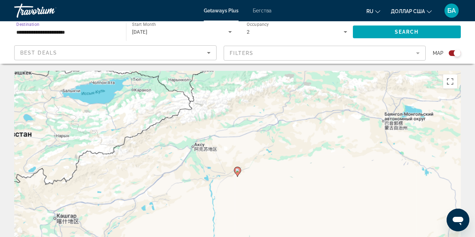
click at [79, 35] on input "**********" at bounding box center [66, 32] width 100 height 9
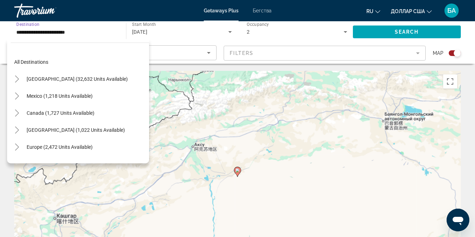
scroll to position [178, 0]
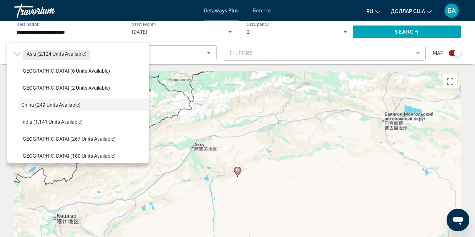
click at [74, 54] on span "Asia (2,124 units available)" at bounding box center [57, 54] width 60 height 6
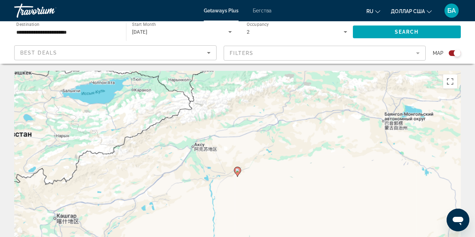
click at [82, 36] on div "**********" at bounding box center [66, 32] width 100 height 20
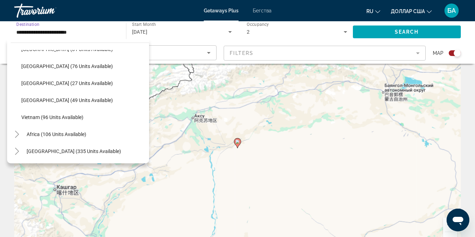
scroll to position [32, 0]
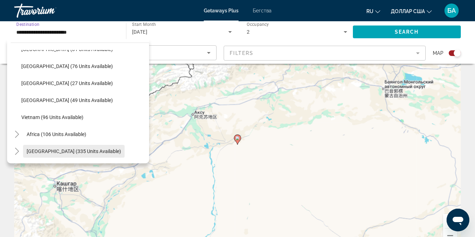
click at [45, 151] on span "[GEOGRAPHIC_DATA] (335 units available)" at bounding box center [74, 152] width 94 height 6
type input "**********"
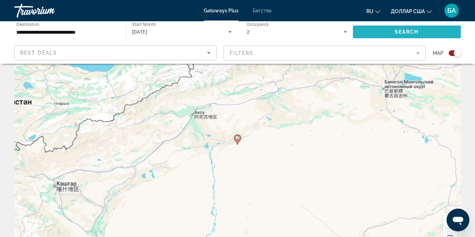
click at [372, 31] on span "Search widget" at bounding box center [407, 31] width 108 height 17
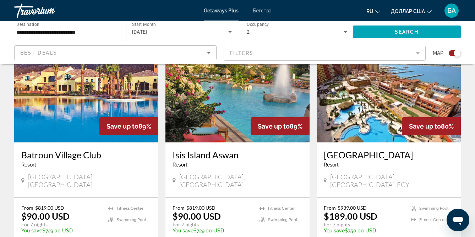
scroll to position [281, 0]
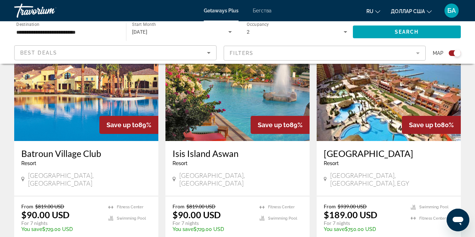
click at [216, 110] on img "Основное содержание" at bounding box center [237, 85] width 144 height 114
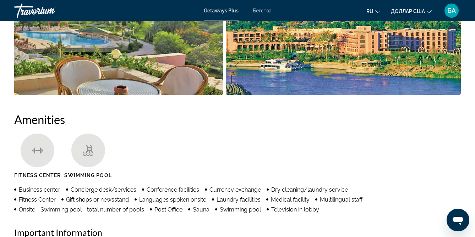
scroll to position [592, 0]
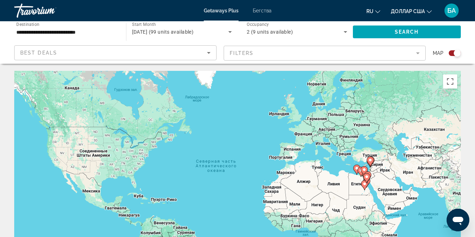
click at [128, 110] on div "Чтобы активировать перетаскивание с помощью клавиатуры, нажмите Alt + Ввод. Пос…" at bounding box center [237, 177] width 446 height 213
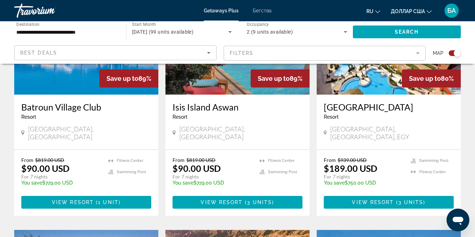
scroll to position [324, 0]
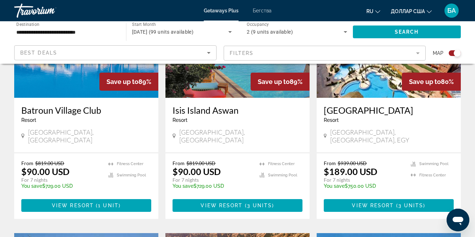
click at [372, 82] on img "Основное содержание" at bounding box center [388, 41] width 144 height 114
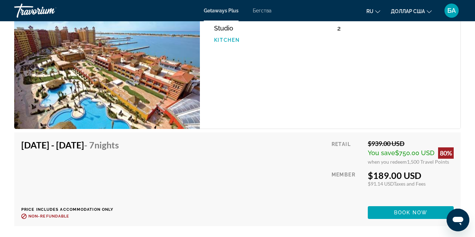
scroll to position [1294, 0]
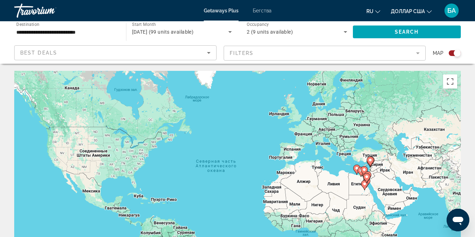
click at [255, 53] on mat-form-field "Filters" at bounding box center [324, 53] width 202 height 15
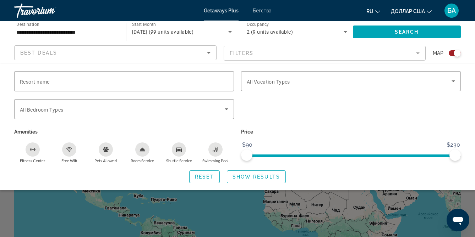
click at [290, 16] on div "ru English Español Français Italiano Português русский доллар [GEOGRAPHIC_DATA]…" at bounding box center [369, 10] width 182 height 15
click at [87, 227] on div "Search widget" at bounding box center [237, 171] width 475 height 131
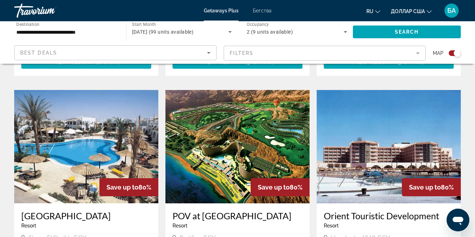
scroll to position [513, 0]
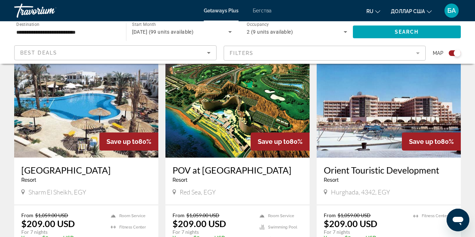
click at [249, 116] on img "Основное содержание" at bounding box center [237, 101] width 144 height 114
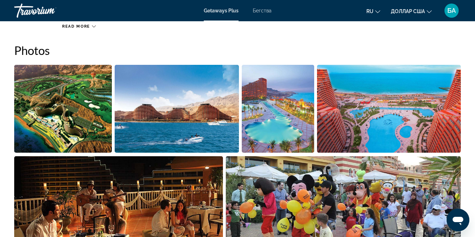
scroll to position [362, 0]
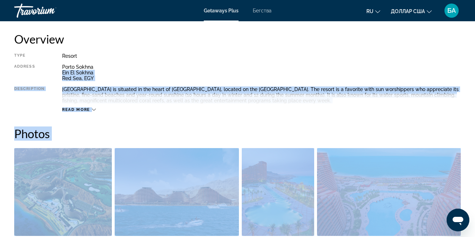
drag, startPoint x: 18, startPoint y: 188, endPoint x: 226, endPoint y: 70, distance: 238.6
click at [94, 111] on icon "Основное содержание" at bounding box center [94, 110] width 4 height 4
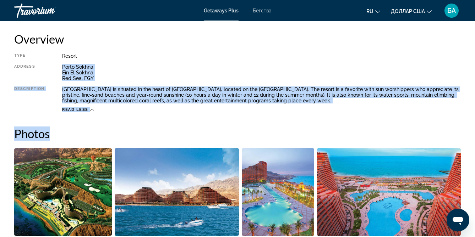
drag, startPoint x: 63, startPoint y: 67, endPoint x: 197, endPoint y: 132, distance: 149.3
copy div "[GEOGRAPHIC_DATA] [GEOGRAPHIC_DATA], EGY Description [GEOGRAPHIC_DATA] and [GEO…"
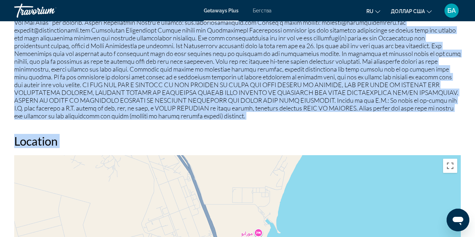
scroll to position [930, 0]
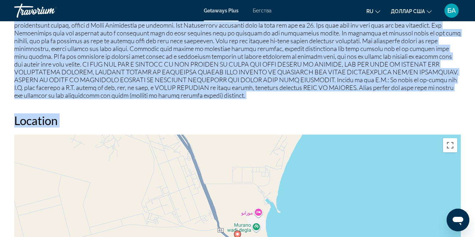
drag, startPoint x: 16, startPoint y: 98, endPoint x: 171, endPoint y: 208, distance: 189.8
click at [171, 208] on div "Overview Type Resort All-Inclusive No All-Inclusive Address [GEOGRAPHIC_DATA], …" at bounding box center [237, 227] width 453 height 1527
copy div "Room Service Swimming Pool Fitness Center ATM (Cash Machine) Beach Cafe Beach C…"
click at [120, 100] on div "Overview Type Resort All-Inclusive No All-Inclusive Address [GEOGRAPHIC_DATA], …" at bounding box center [237, 227] width 453 height 1527
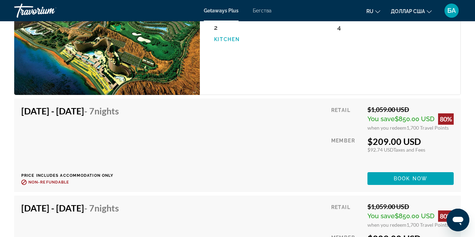
scroll to position [1322, 0]
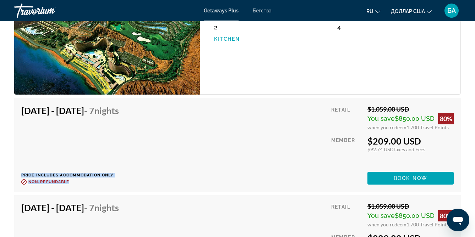
drag, startPoint x: 21, startPoint y: 174, endPoint x: 80, endPoint y: 182, distance: 59.5
click at [80, 182] on div "Price includes accommodation only Refundable until : Non-refundable" at bounding box center [72, 179] width 103 height 12
copy div "Price includes accommodation only Refundable until : Non-refundable"
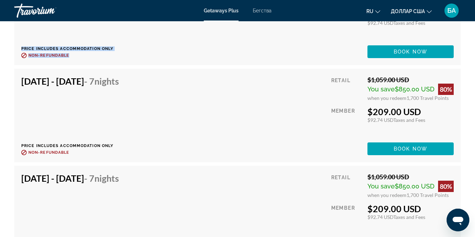
scroll to position [1446, 0]
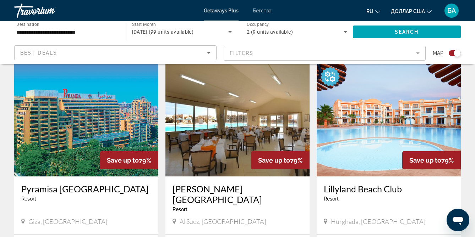
scroll to position [990, 0]
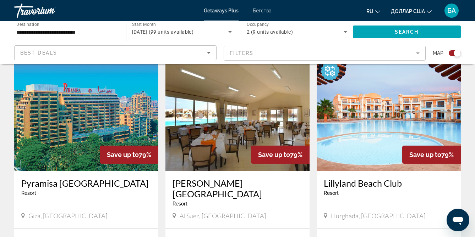
click at [239, 107] on img "Основное содержание" at bounding box center [237, 114] width 144 height 114
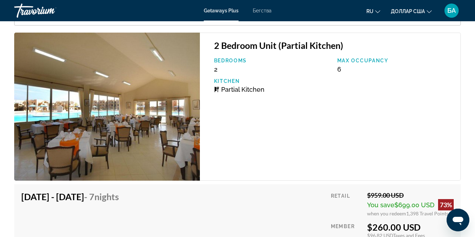
scroll to position [1230, 0]
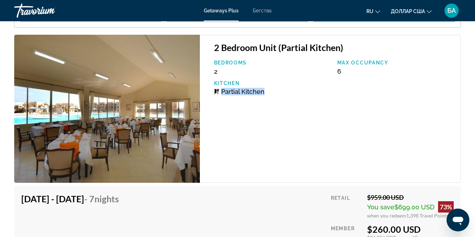
drag, startPoint x: 212, startPoint y: 90, endPoint x: 265, endPoint y: 90, distance: 52.5
click at [265, 90] on div "Kitchen Partial Kitchen" at bounding box center [271, 88] width 123 height 15
copy span "Partial Kitchen"
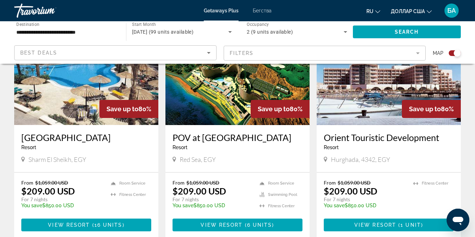
scroll to position [548, 0]
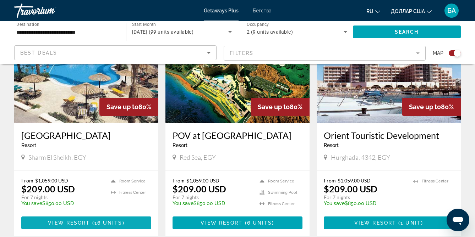
click at [63, 220] on span "View Resort" at bounding box center [69, 223] width 42 height 6
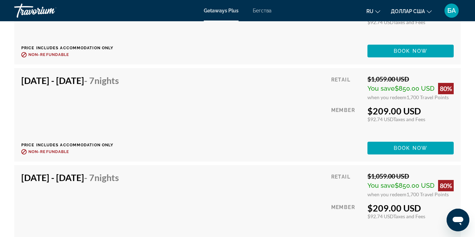
scroll to position [1412, 0]
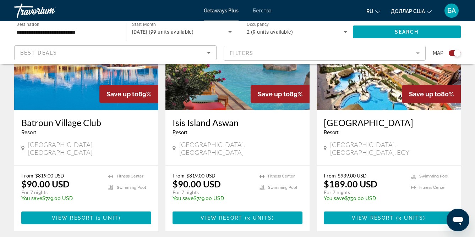
scroll to position [318, 0]
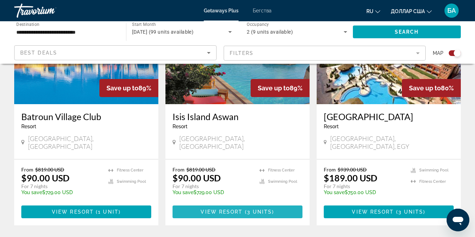
click at [235, 209] on span "View Resort" at bounding box center [221, 212] width 42 height 6
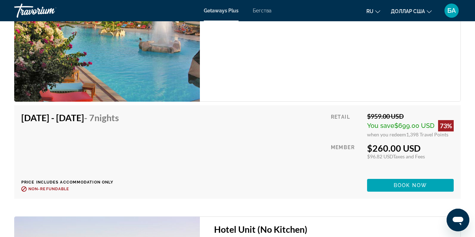
scroll to position [1500, 0]
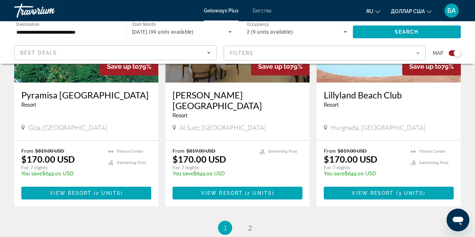
scroll to position [1080, 0]
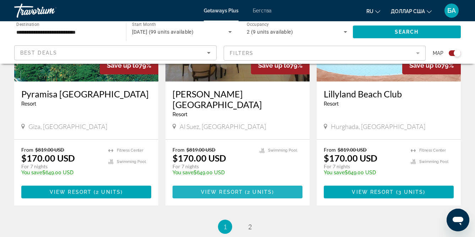
click at [227, 189] on span "View Resort" at bounding box center [222, 192] width 42 height 6
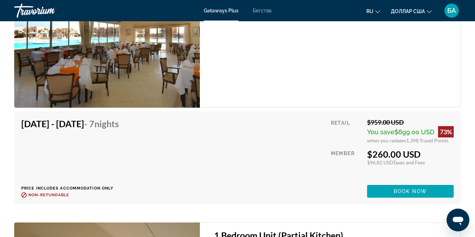
scroll to position [1306, 0]
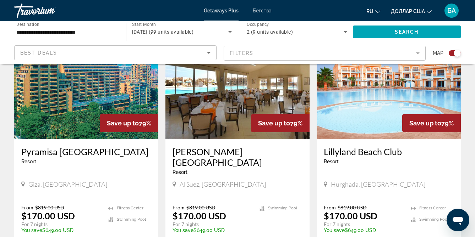
scroll to position [1024, 0]
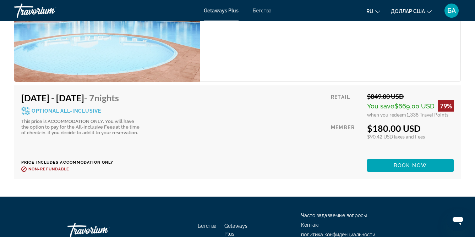
scroll to position [1742, 0]
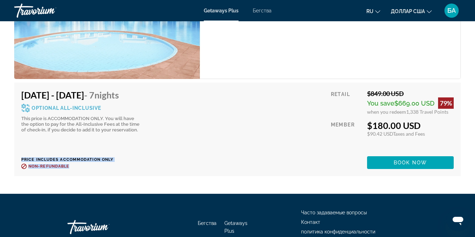
drag, startPoint x: 21, startPoint y: 151, endPoint x: 79, endPoint y: 166, distance: 60.0
click at [79, 166] on div "[DATE] - [DATE] - 7 Nights Optional All-Inclusive This price is ACCOMMODATION O…" at bounding box center [237, 130] width 446 height 94
copy div "Price includes accommodation only Refundable until : Non-refundable"
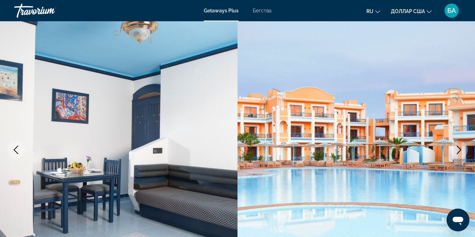
scroll to position [0, 0]
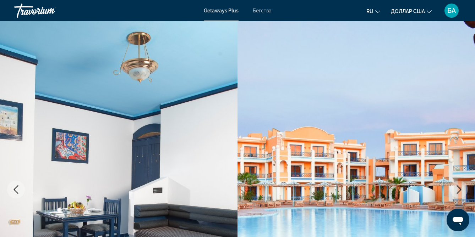
click at [268, 9] on font "Бегства" at bounding box center [262, 11] width 19 height 6
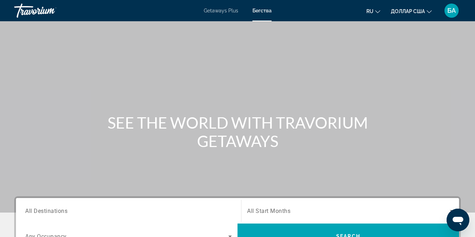
click at [32, 211] on span "All Destinations" at bounding box center [46, 210] width 42 height 7
click at [32, 211] on input "Destination All Destinations" at bounding box center [128, 211] width 206 height 9
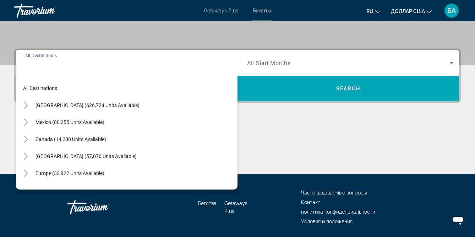
scroll to position [172, 0]
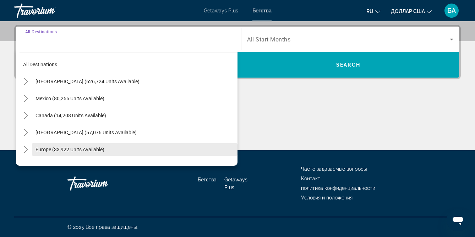
click at [94, 148] on span "Europe (33,922 units available)" at bounding box center [69, 150] width 69 height 6
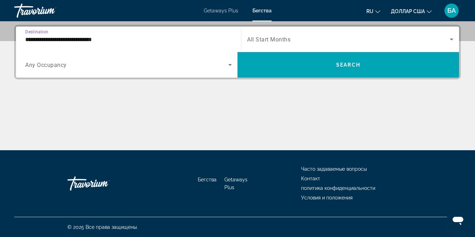
click at [92, 40] on input "**********" at bounding box center [128, 39] width 206 height 9
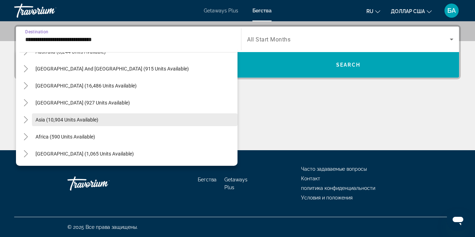
click at [73, 120] on span "Asia (10,904 units available)" at bounding box center [66, 120] width 63 height 6
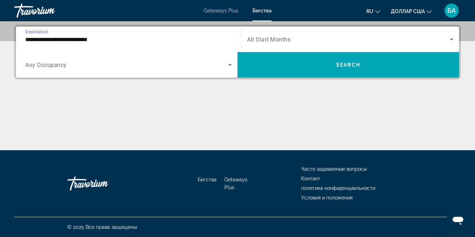
click at [274, 37] on span "All Start Months" at bounding box center [268, 39] width 43 height 7
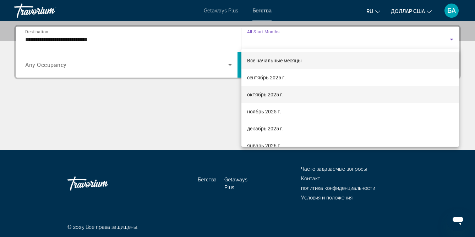
click at [260, 97] on font "октябрь 2025 г." at bounding box center [265, 95] width 37 height 6
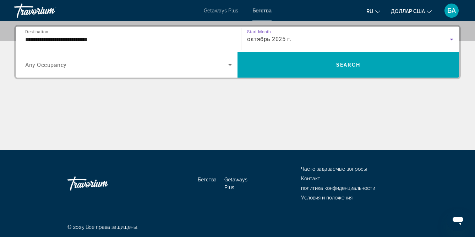
click at [224, 65] on span "Search widget" at bounding box center [126, 65] width 203 height 9
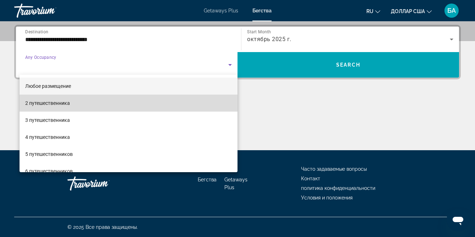
click at [129, 103] on mat-option "2 путешественника" at bounding box center [129, 103] width 218 height 17
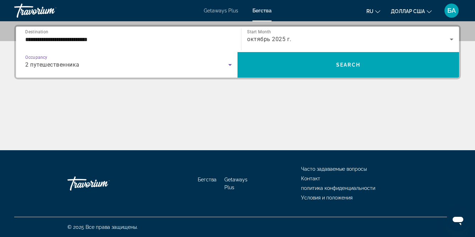
click at [128, 42] on input "**********" at bounding box center [128, 39] width 206 height 9
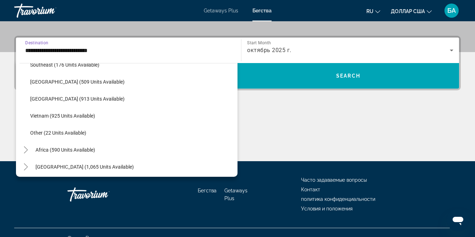
scroll to position [796, 0]
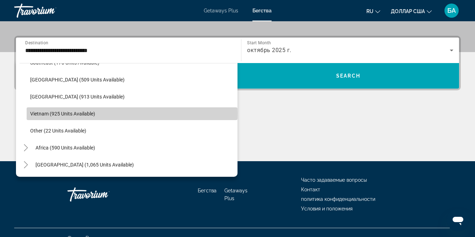
click at [93, 114] on span "Vietnam (925 units available)" at bounding box center [62, 114] width 65 height 6
type input "**********"
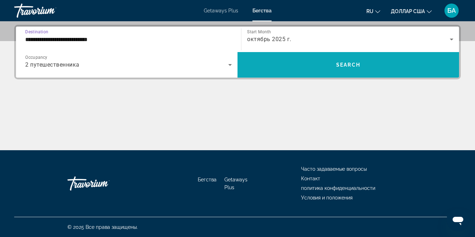
click at [293, 71] on span "Search widget" at bounding box center [347, 64] width 221 height 17
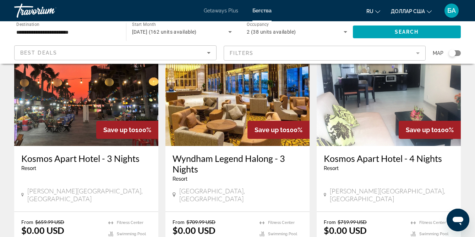
scroll to position [56, 0]
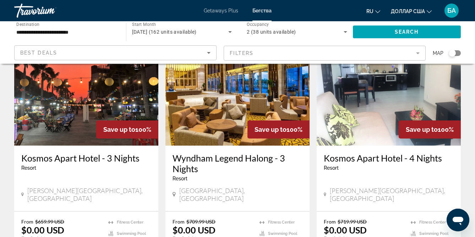
click at [95, 29] on input "**********" at bounding box center [66, 32] width 100 height 9
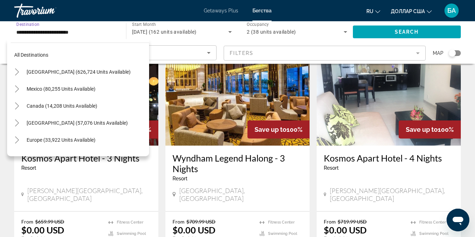
scroll to position [366, 0]
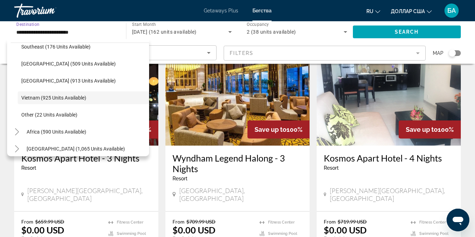
click at [252, 110] on img "Основное содержание" at bounding box center [237, 89] width 144 height 114
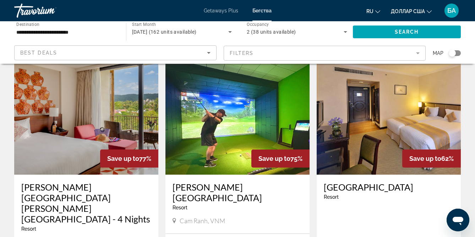
scroll to position [841, 0]
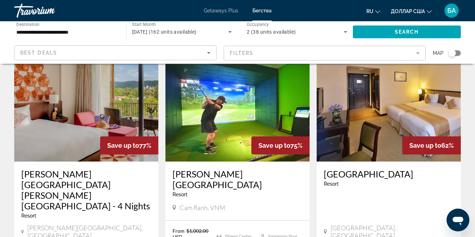
click at [214, 91] on img "Основное содержание" at bounding box center [237, 105] width 144 height 114
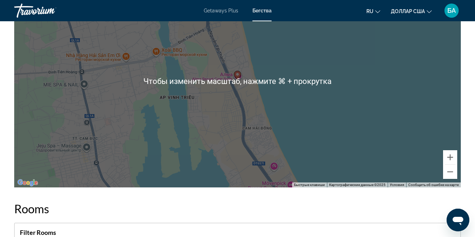
scroll to position [1110, 0]
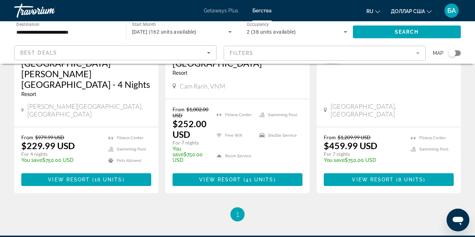
scroll to position [986, 0]
